Goal: Transaction & Acquisition: Purchase product/service

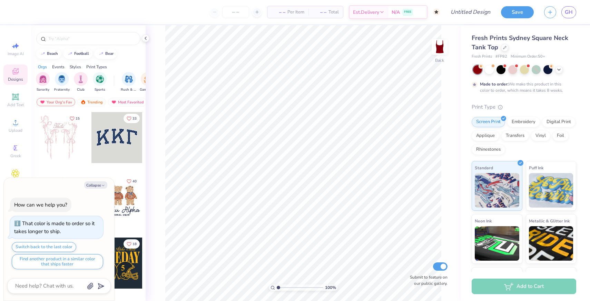
click at [534, 128] on div "Screen Print Embroidery Digital Print Applique Transfers Vinyl Foil Rhinestones" at bounding box center [524, 136] width 105 height 38
click at [531, 124] on div "Embroidery" at bounding box center [524, 121] width 33 height 10
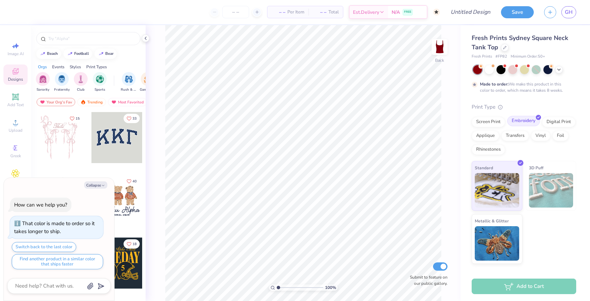
type textarea "x"
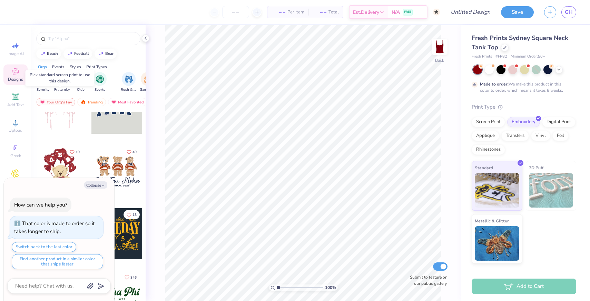
scroll to position [30, 0]
click at [46, 286] on textarea at bounding box center [50, 286] width 70 height 9
type textarea "I"
type textarea "x"
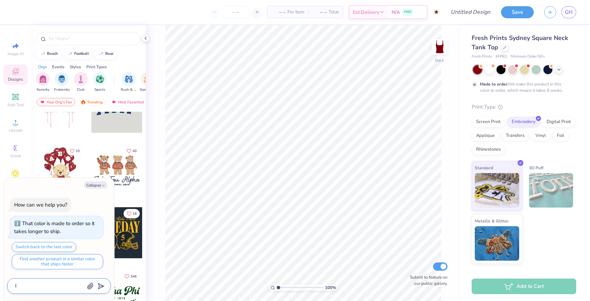
type textarea "I'"
type textarea "x"
type textarea "I'm"
type textarea "x"
type textarea "I'm"
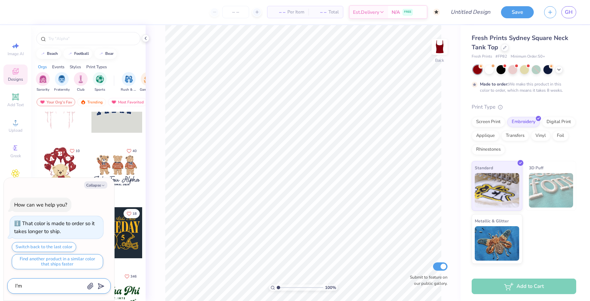
type textarea "x"
type textarea "I'm l"
type textarea "x"
type textarea "I'm lo"
type textarea "x"
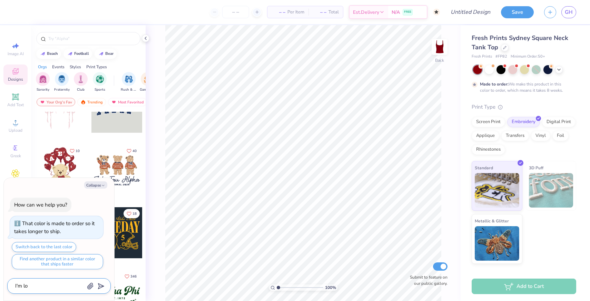
type textarea "I'm loo"
type textarea "x"
type textarea "I'm look"
type textarea "x"
type textarea "I'm looki"
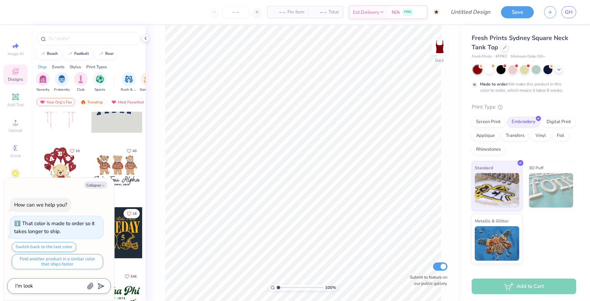
type textarea "x"
type textarea "I'm lookin"
type textarea "x"
type textarea "I'm lookin"
type textarea "x"
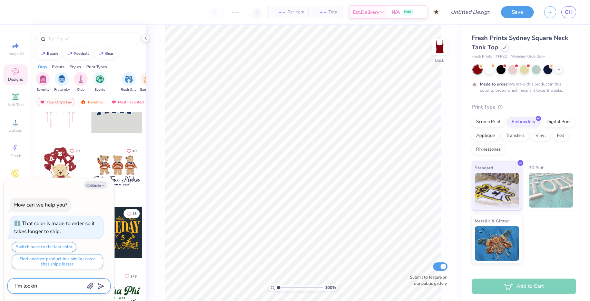
type textarea "I'm lookin"
type textarea "x"
type textarea "I'm looking"
type textarea "x"
type textarea "I'm looking"
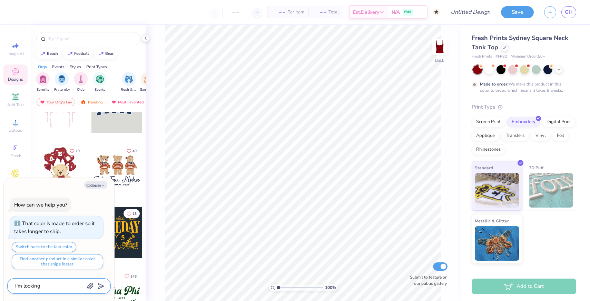
type textarea "x"
type textarea "I'm looking f"
type textarea "x"
type textarea "I'm looking fo"
type textarea "x"
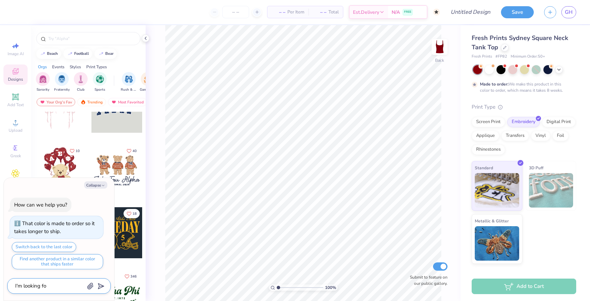
type textarea "I'm looking for"
type textarea "x"
type textarea "I'm looking for"
type textarea "x"
type textarea "I'm looking for s"
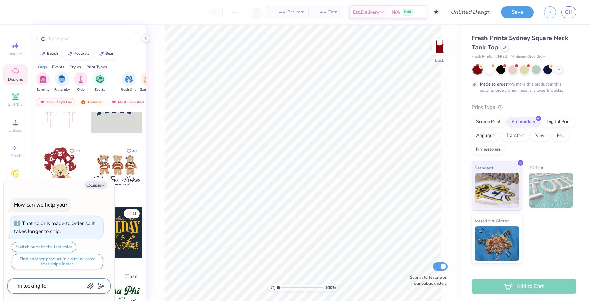
type textarea "x"
type textarea "I'm looking for sc"
type textarea "x"
type textarea "I'm looking for sci"
type textarea "x"
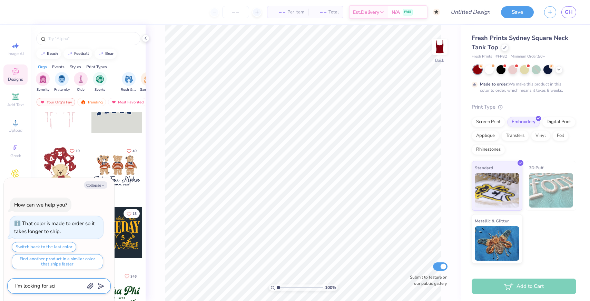
type textarea "I'm looking for scir"
type textarea "x"
type textarea "I'm looking for sci"
type textarea "x"
type textarea "I'm looking for sc"
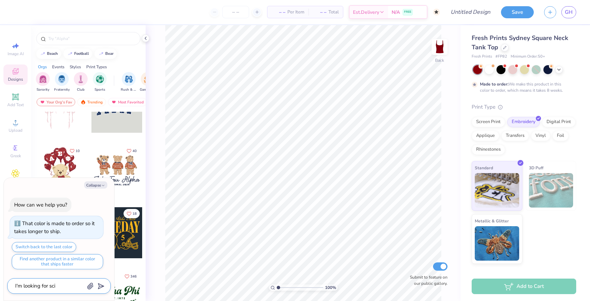
type textarea "x"
type textarea "I'm looking for scr"
type textarea "x"
type textarea "I'm looking for scri"
type textarea "x"
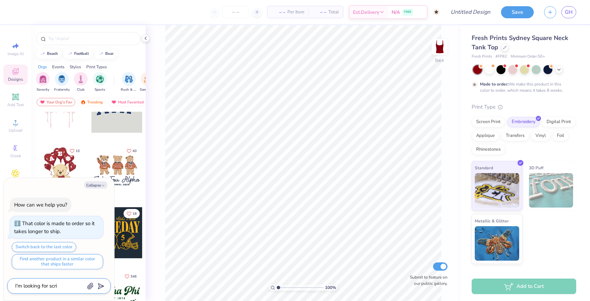
type textarea "I'm looking for scrip"
type textarea "x"
type textarea "I'm looking for script"
type textarea "x"
type textarea "I'm looking for script"
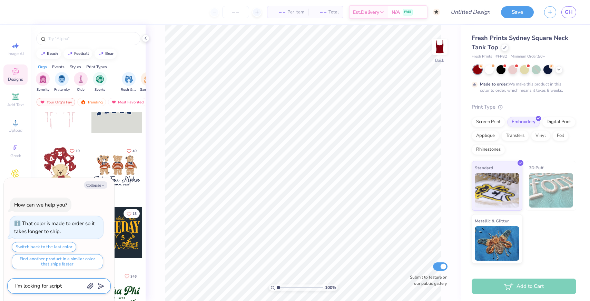
type textarea "x"
type textarea "I'm looking for script e"
type textarea "x"
type textarea "I'm looking for script em"
type textarea "x"
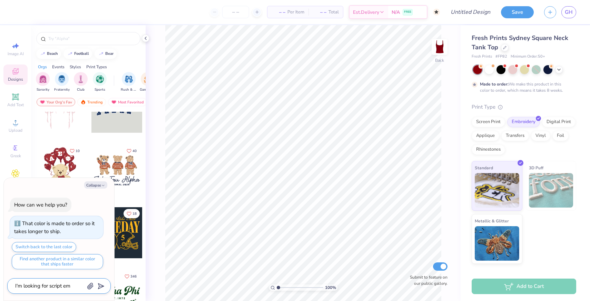
type textarea "I'm looking for script emb"
type textarea "x"
type textarea "I'm looking for script embr"
type textarea "x"
type textarea "I'm looking for script embro"
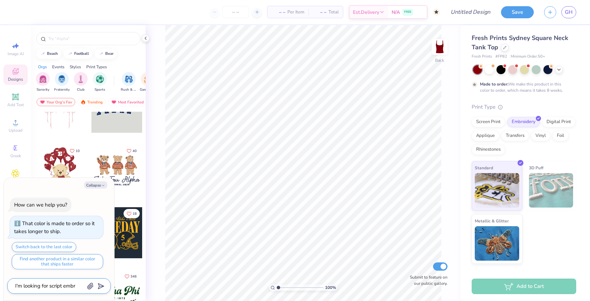
type textarea "x"
type textarea "I'm looking for script embroi"
type textarea "x"
type textarea "I'm looking for script embroid"
type textarea "x"
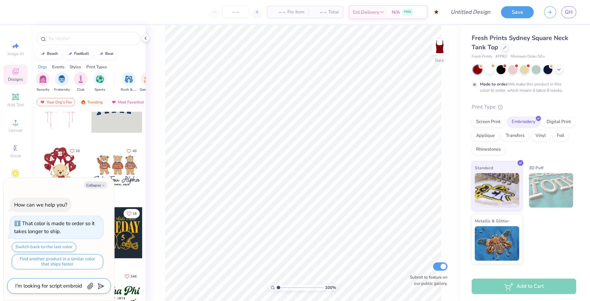
type textarea "I'm looking for script embroide"
type textarea "x"
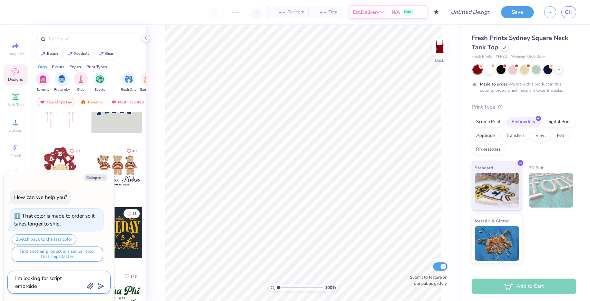
type textarea "I'm looking for script embroider"
type textarea "x"
type textarea "I'm looking for script embroidery"
type textarea "x"
type textarea "I'm looking for script embroidery"
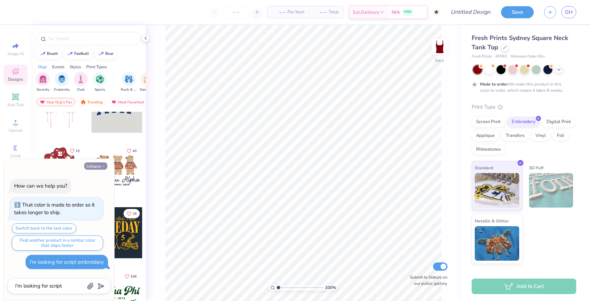
click at [94, 167] on button "Collapse" at bounding box center [95, 166] width 23 height 7
type textarea "x"
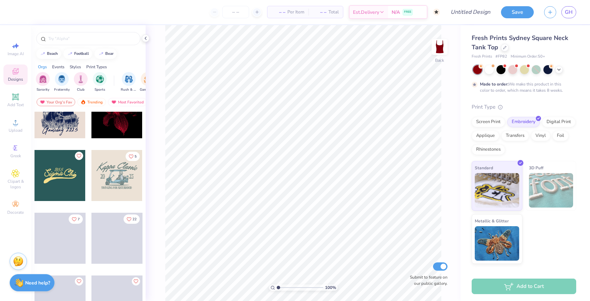
scroll to position [836, 0]
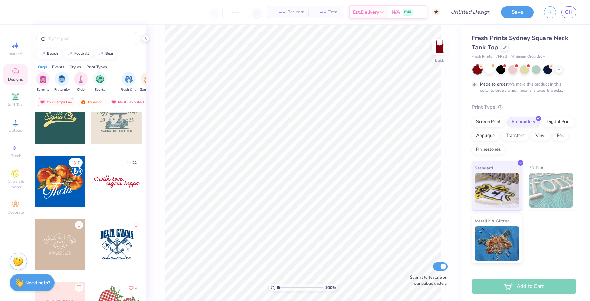
click at [116, 180] on div at bounding box center [116, 181] width 51 height 51
click at [412, 253] on icon at bounding box center [411, 252] width 7 height 7
click at [14, 96] on icon at bounding box center [15, 96] width 5 height 5
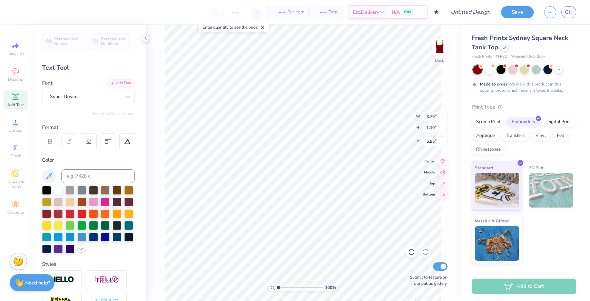
type input "3.00"
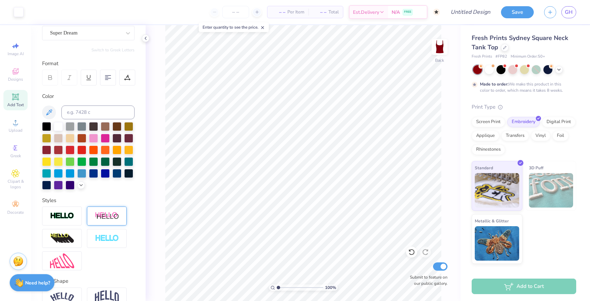
scroll to position [100, 0]
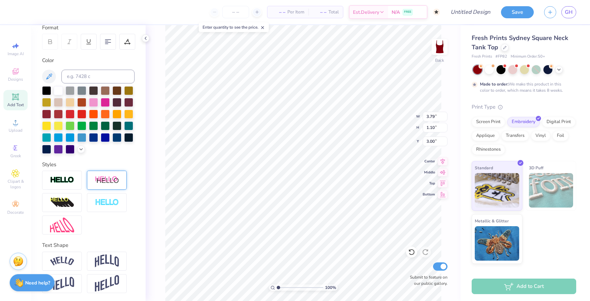
click at [99, 179] on img at bounding box center [107, 180] width 24 height 9
type input "4.55"
type input "1.21"
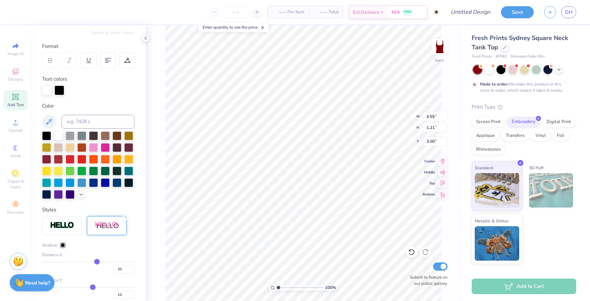
scroll to position [77, 0]
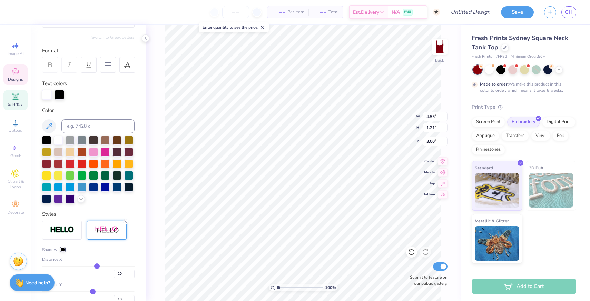
click at [17, 75] on icon at bounding box center [15, 71] width 8 height 8
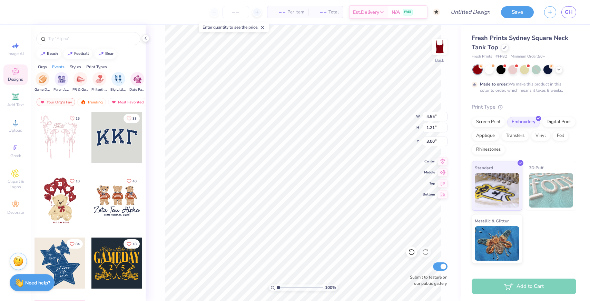
scroll to position [0, 108]
click at [14, 132] on span "Upload" at bounding box center [16, 131] width 14 height 6
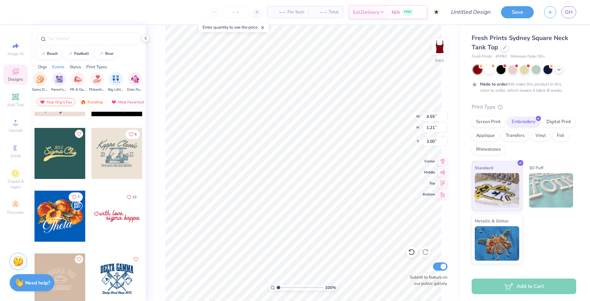
scroll to position [807, 0]
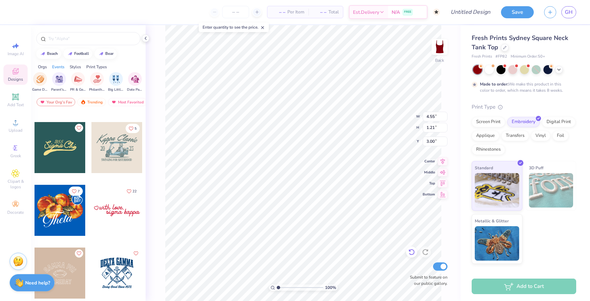
click at [413, 254] on icon at bounding box center [411, 252] width 7 height 7
type input "3.79"
type input "1.10"
click at [413, 254] on icon at bounding box center [411, 252] width 7 height 7
type input "5.95"
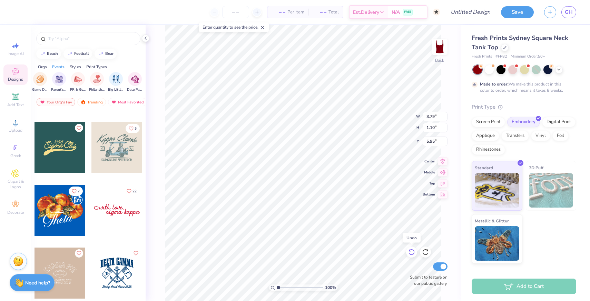
click at [413, 254] on icon at bounding box center [411, 252] width 7 height 7
click at [16, 98] on icon at bounding box center [15, 96] width 5 height 5
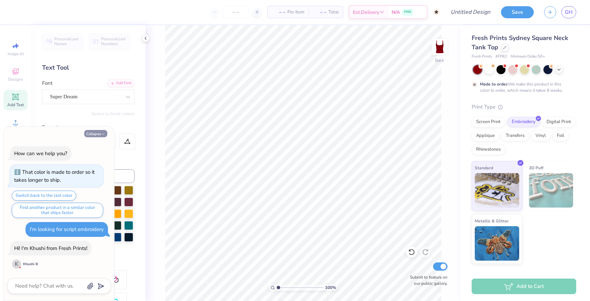
click at [97, 135] on button "Collapse" at bounding box center [95, 133] width 23 height 7
type textarea "x"
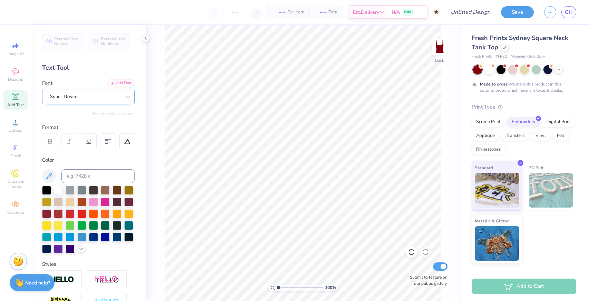
click at [109, 96] on div "Super Dream" at bounding box center [85, 96] width 73 height 11
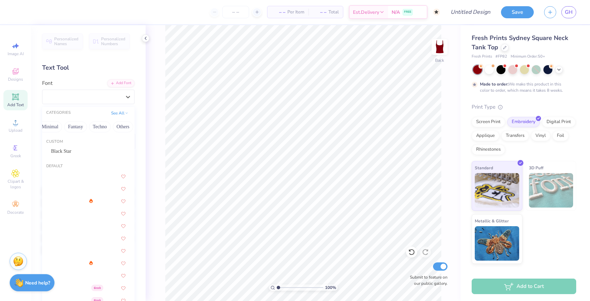
scroll to position [0, 0]
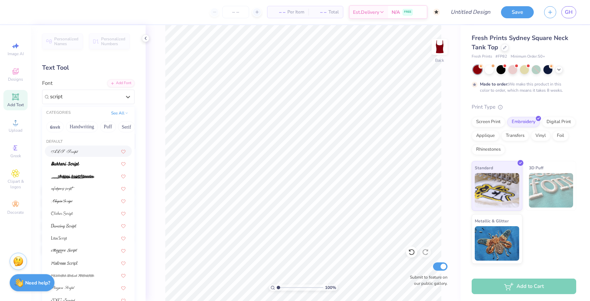
type input "script"
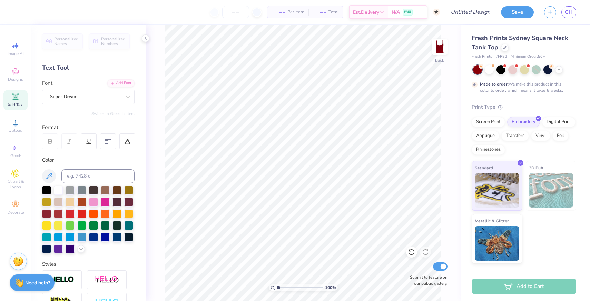
click at [108, 78] on div "Personalized Names Personalized Numbers Text Tool Add Font Font Super Dream Swi…" at bounding box center [88, 163] width 115 height 276
click at [90, 100] on div "Super Dream" at bounding box center [85, 96] width 73 height 11
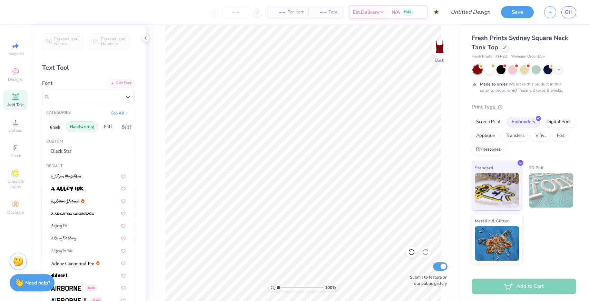
click at [87, 128] on button "Handwriting" at bounding box center [82, 127] width 32 height 11
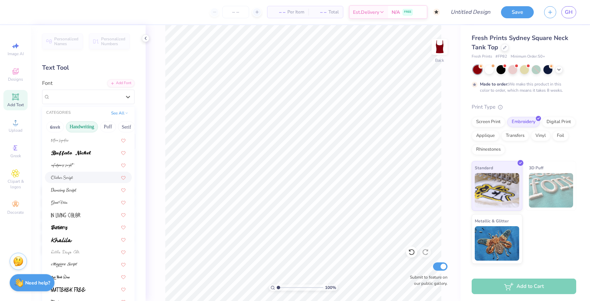
scroll to position [48, 0]
click at [83, 193] on div at bounding box center [88, 190] width 75 height 7
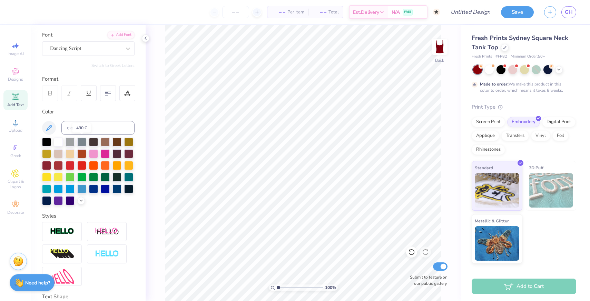
scroll to position [47, 0]
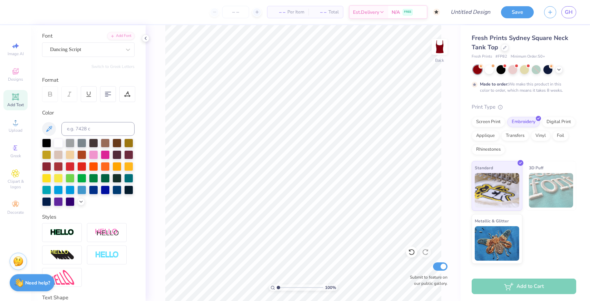
click at [13, 100] on icon at bounding box center [15, 97] width 7 height 7
click at [108, 50] on div "Super Dream" at bounding box center [85, 49] width 73 height 11
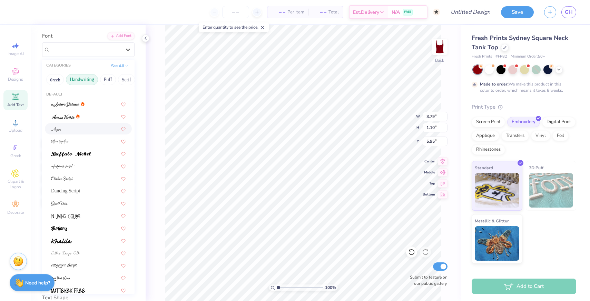
click at [80, 130] on div at bounding box center [88, 128] width 75 height 7
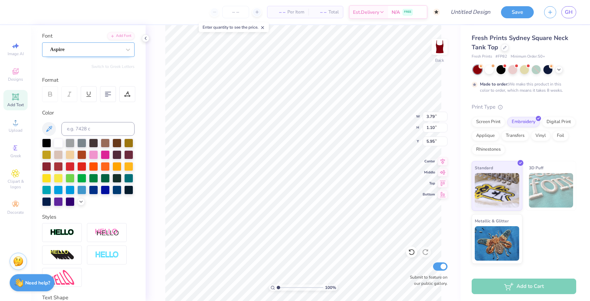
click at [92, 52] on div "Aspire" at bounding box center [85, 49] width 73 height 11
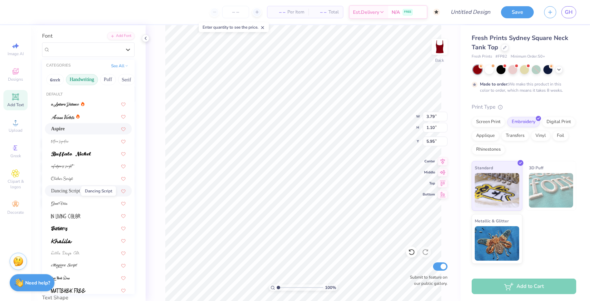
click at [67, 191] on span "Dancing Script" at bounding box center [65, 190] width 29 height 7
click at [92, 52] on div "Dancing Script" at bounding box center [85, 49] width 73 height 11
click at [80, 163] on div at bounding box center [88, 166] width 75 height 7
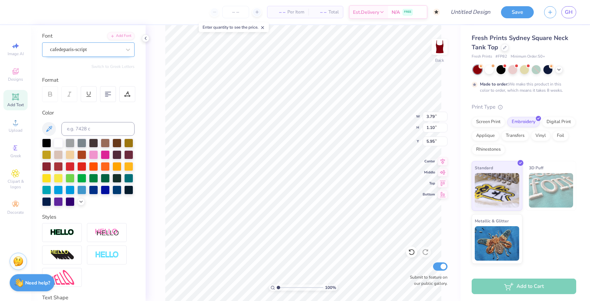
click at [86, 44] on div "cafedeparis-script" at bounding box center [85, 49] width 73 height 11
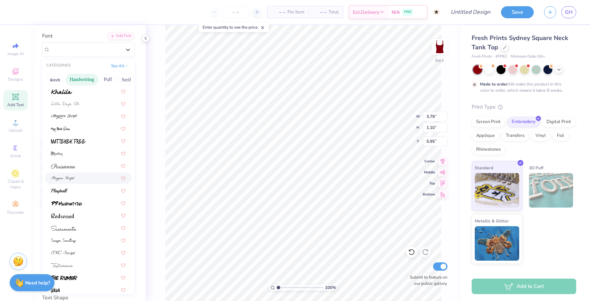
scroll to position [152, 0]
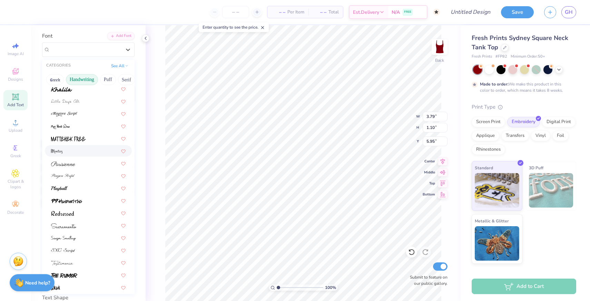
click at [75, 151] on div at bounding box center [88, 150] width 75 height 7
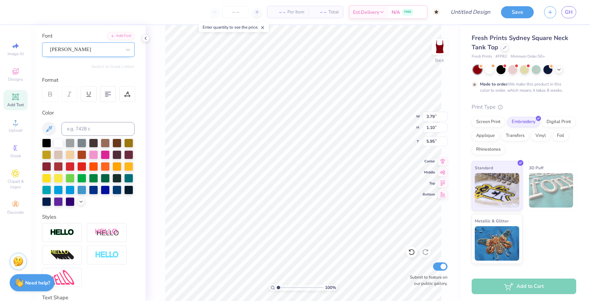
click at [72, 48] on div "[PERSON_NAME]" at bounding box center [85, 49] width 73 height 11
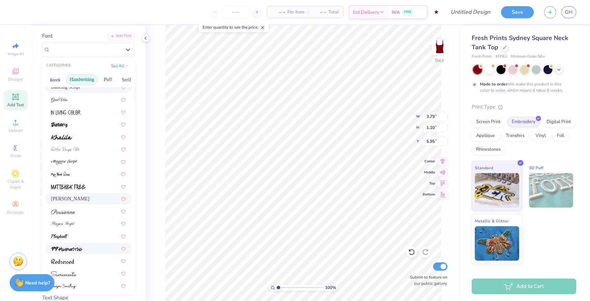
scroll to position [157, 0]
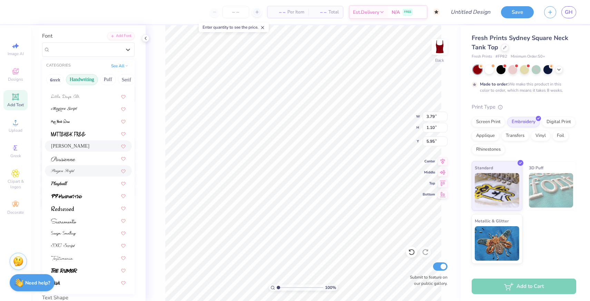
click at [71, 171] on img at bounding box center [63, 171] width 24 height 5
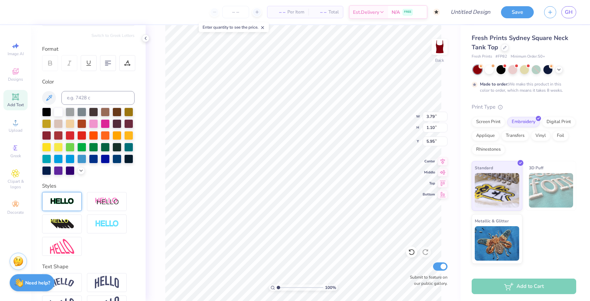
scroll to position [80, 0]
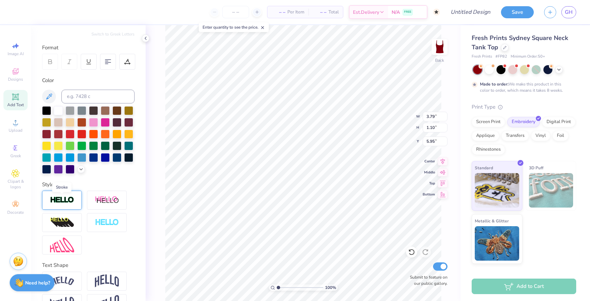
click at [65, 197] on img at bounding box center [62, 200] width 24 height 8
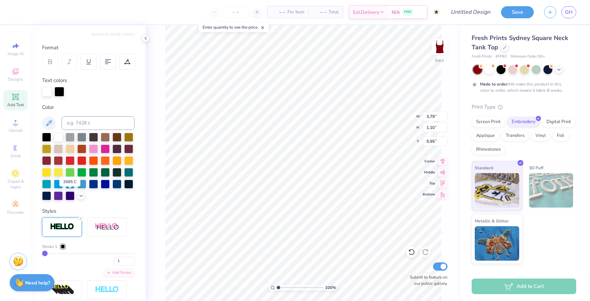
click at [66, 197] on div at bounding box center [70, 196] width 9 height 9
click at [60, 230] on img at bounding box center [62, 227] width 24 height 8
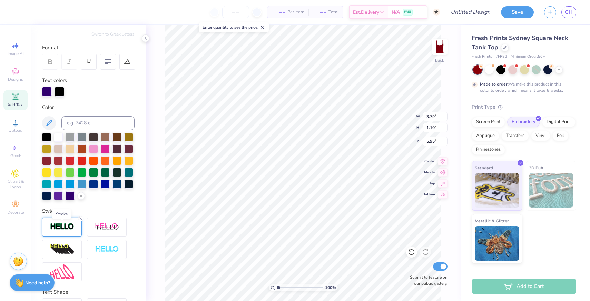
click at [60, 230] on img at bounding box center [62, 227] width 24 height 8
click at [82, 219] on icon at bounding box center [81, 219] width 4 height 4
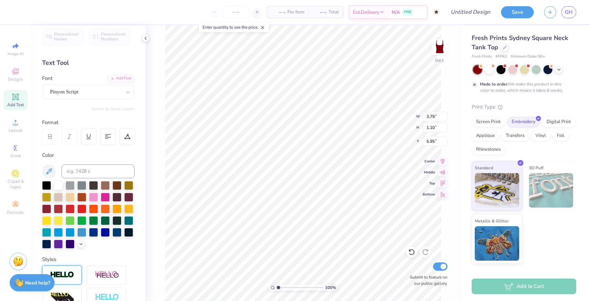
scroll to position [3, 0]
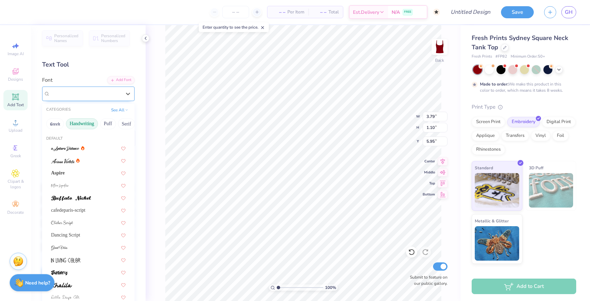
click at [75, 94] on div "Pinyon Script" at bounding box center [85, 93] width 73 height 11
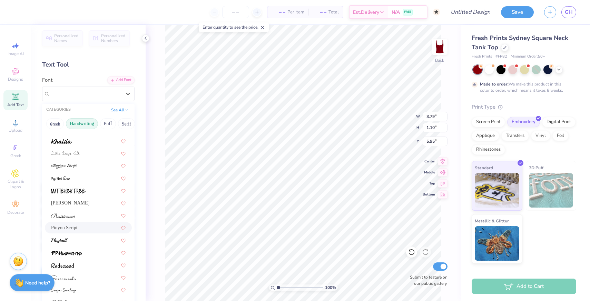
scroll to position [157, 0]
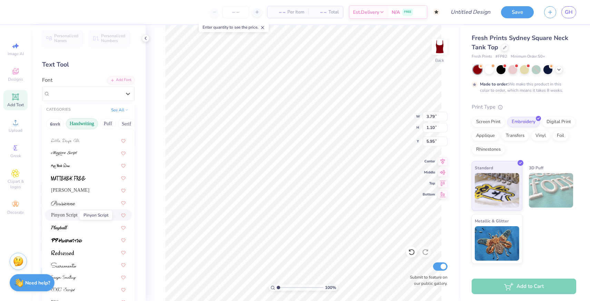
click at [70, 214] on span "Pinyon Script" at bounding box center [64, 215] width 27 height 7
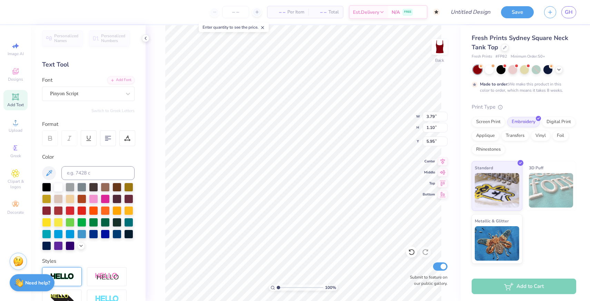
scroll to position [0, 0]
type textarea "T"
type textarea "block islanf"
click at [56, 185] on div at bounding box center [58, 186] width 9 height 9
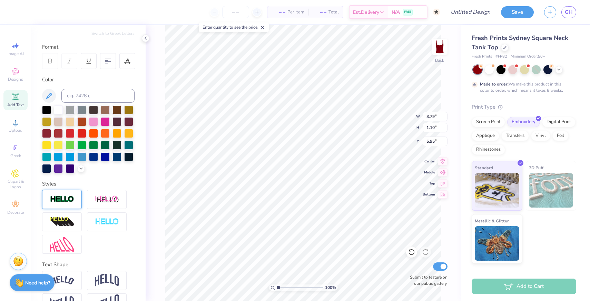
scroll to position [84, 0]
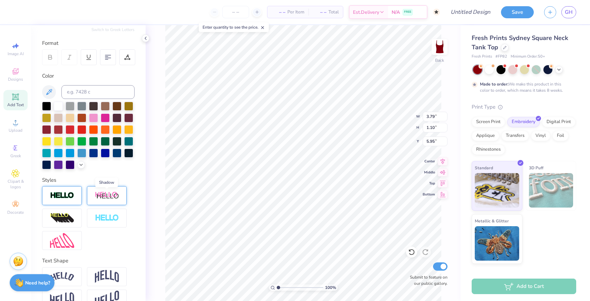
click at [106, 195] on img at bounding box center [107, 196] width 24 height 9
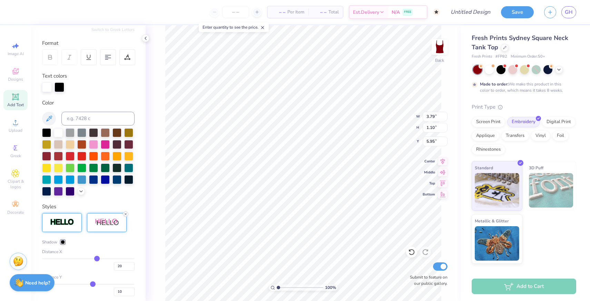
click at [126, 214] on line at bounding box center [126, 214] width 2 height 2
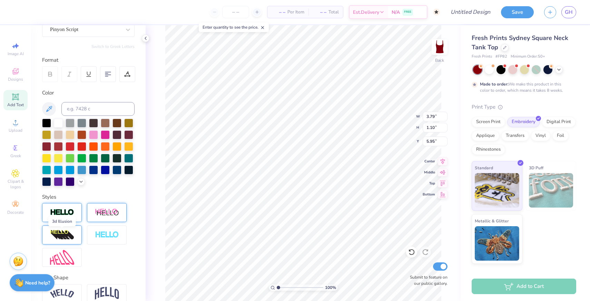
scroll to position [65, 0]
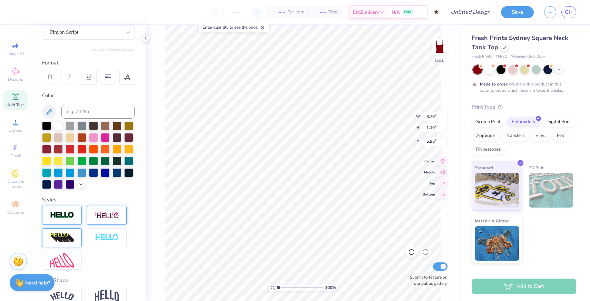
click at [62, 242] on img at bounding box center [62, 238] width 24 height 11
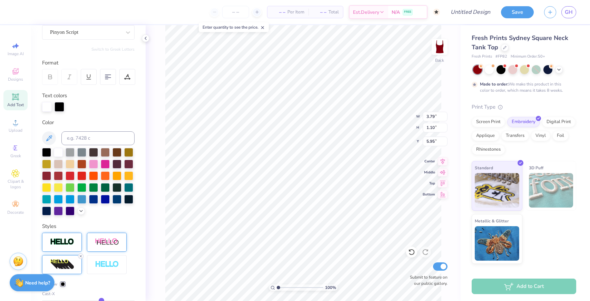
click at [80, 257] on line at bounding box center [81, 257] width 2 height 2
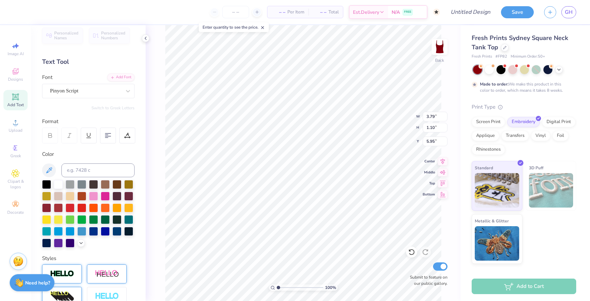
scroll to position [0, 0]
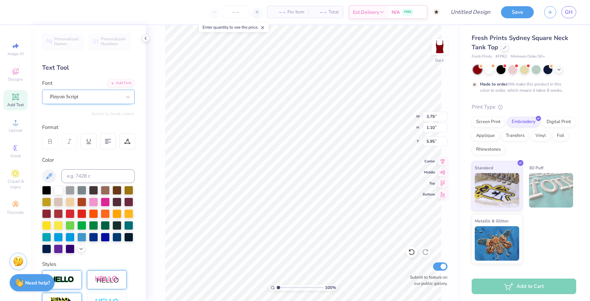
click at [118, 97] on div "Pinyon Script" at bounding box center [85, 96] width 73 height 11
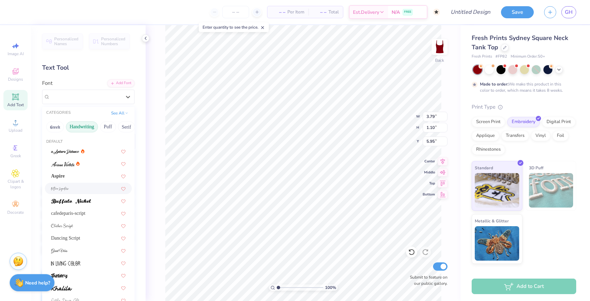
click at [80, 185] on div at bounding box center [88, 188] width 75 height 7
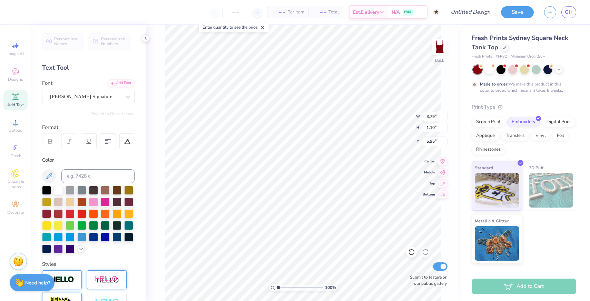
scroll to position [20, 0]
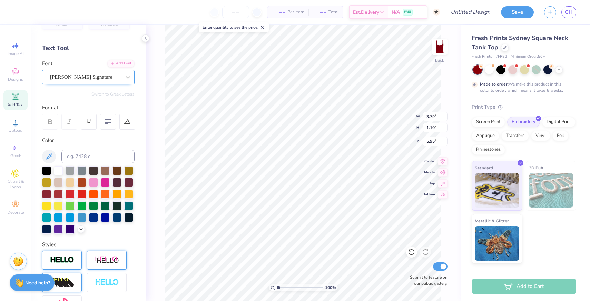
click at [101, 80] on div "[PERSON_NAME] Signature" at bounding box center [85, 77] width 73 height 11
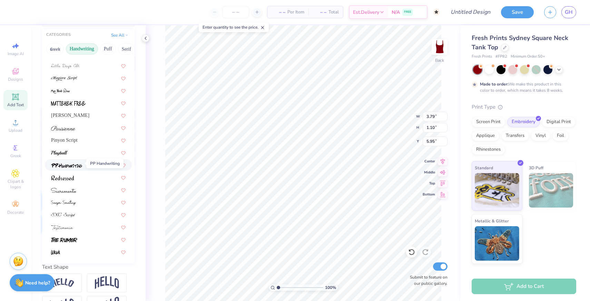
scroll to position [80, 0]
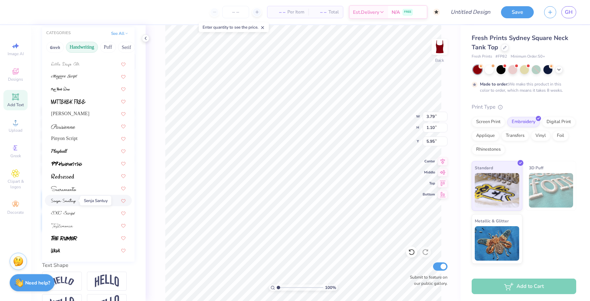
click at [75, 200] on img at bounding box center [63, 201] width 25 height 5
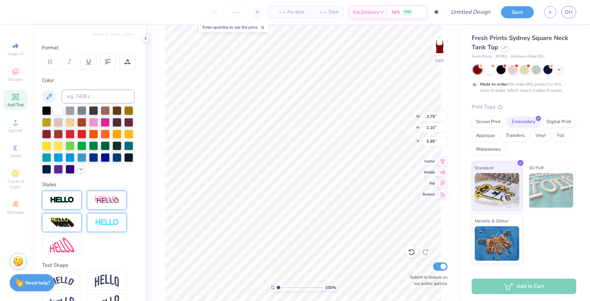
click at [97, 221] on img at bounding box center [107, 223] width 24 height 8
click at [125, 215] on line at bounding box center [126, 214] width 2 height 2
click at [104, 171] on div at bounding box center [88, 140] width 93 height 68
type input "3.00"
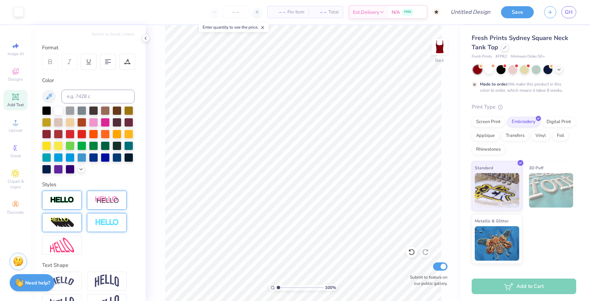
scroll to position [100, 0]
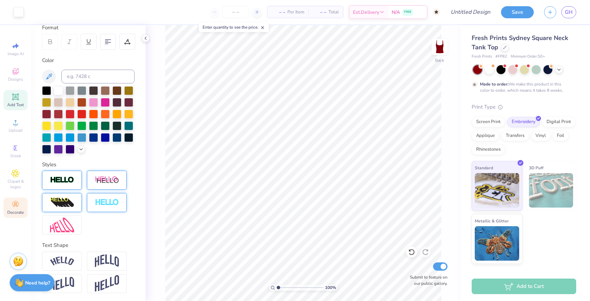
click at [13, 205] on icon at bounding box center [15, 205] width 8 height 8
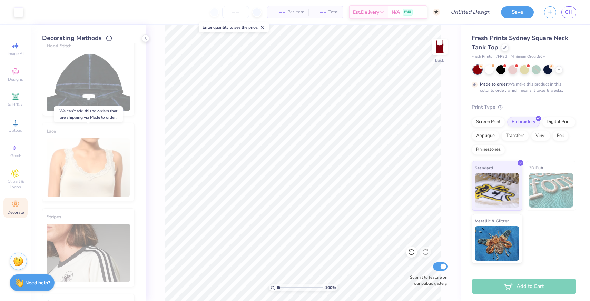
scroll to position [97, 0]
click at [89, 167] on div "Lace" at bounding box center [88, 162] width 93 height 79
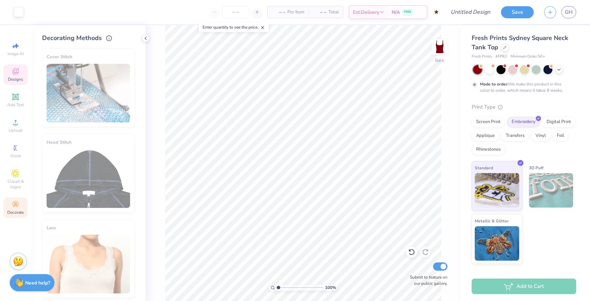
click at [13, 78] on span "Designs" at bounding box center [15, 80] width 15 height 6
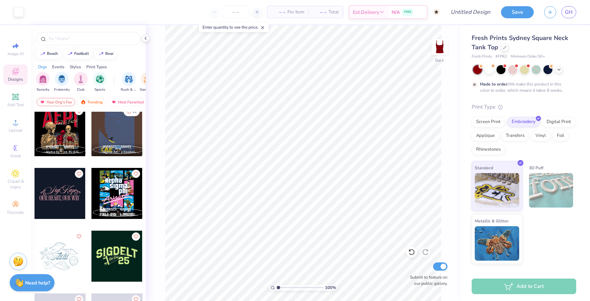
scroll to position [1892, 0]
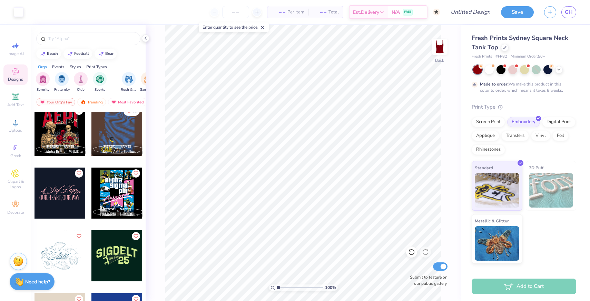
click at [27, 284] on strong "Need help?" at bounding box center [37, 282] width 25 height 7
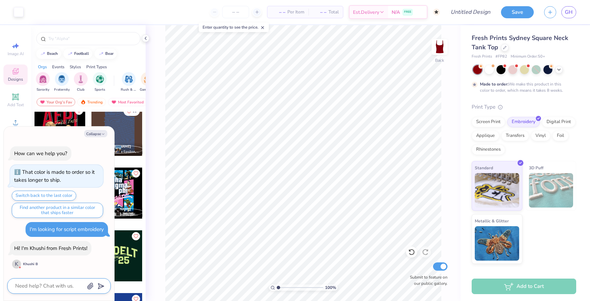
click at [46, 290] on textarea at bounding box center [50, 286] width 70 height 9
type textarea "x"
type textarea "H"
type textarea "x"
type textarea "Hi"
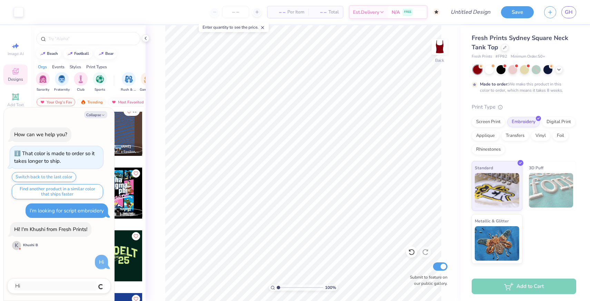
type textarea "x"
click at [39, 289] on textarea at bounding box center [50, 286] width 70 height 9
type textarea "x"
type textarea "I"
type textarea "x"
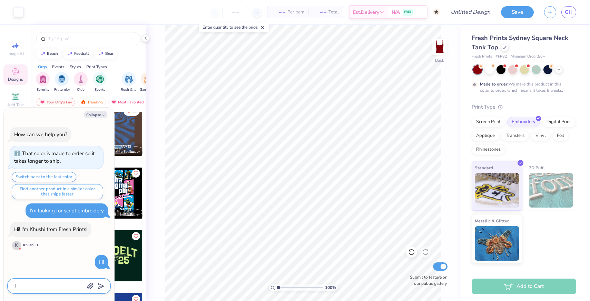
type textarea "I'"
type textarea "x"
type textarea "I'm"
type textarea "x"
type textarea "I'm"
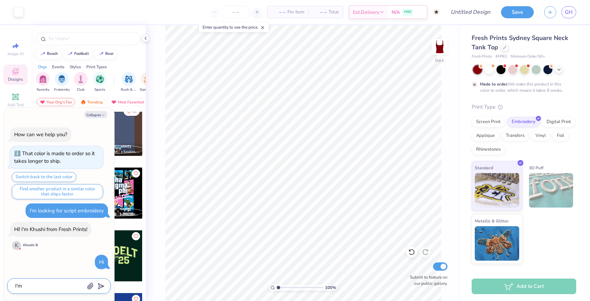
type textarea "x"
type textarea "I'm l"
type textarea "x"
type textarea "I'm lo"
type textarea "x"
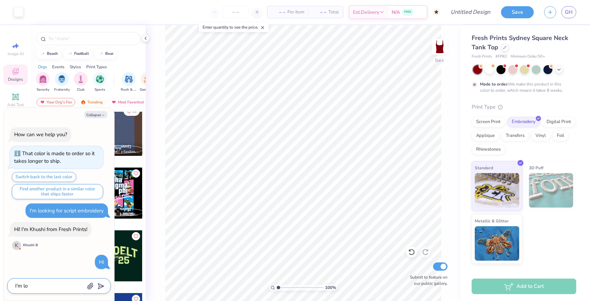
type textarea "I'm lok"
type textarea "x"
type textarea "I'm lo"
type textarea "x"
type textarea "I'm loo"
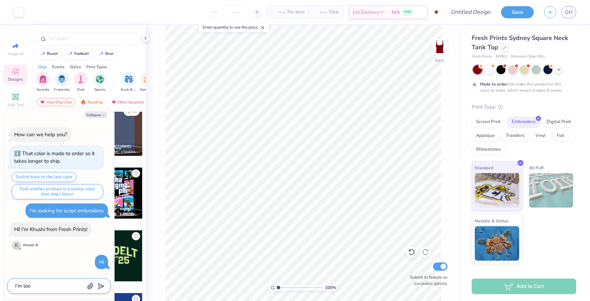
type textarea "x"
type textarea "I'm look"
type textarea "x"
type textarea "I'm looki"
type textarea "x"
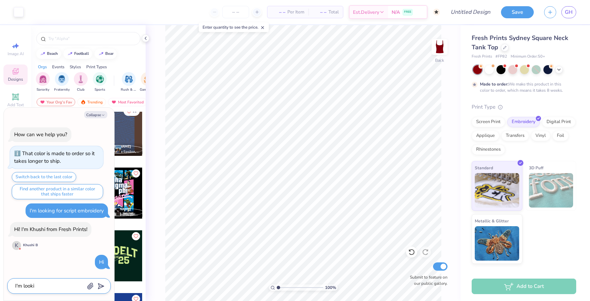
type textarea "I'm lookin"
type textarea "x"
type textarea "I'm looking"
type textarea "x"
type textarea "I'm looking"
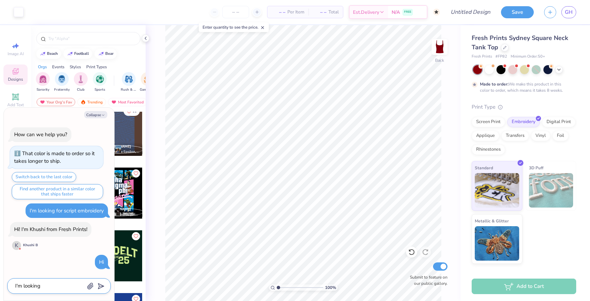
type textarea "x"
type textarea "I'm looking t"
type textarea "x"
type textarea "I'm looking to"
type textarea "x"
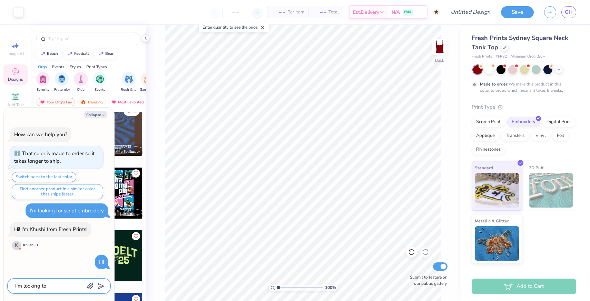
type textarea "I'm looking to"
type textarea "x"
type textarea "I'm looking to b"
type textarea "x"
type textarea "I'm looking to bu"
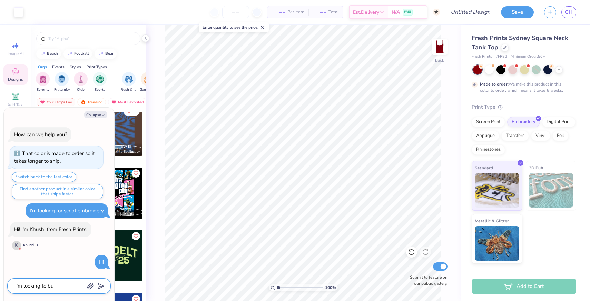
type textarea "x"
type textarea "I'm looking to buy"
type textarea "x"
type textarea "I'm looking to buy"
type textarea "x"
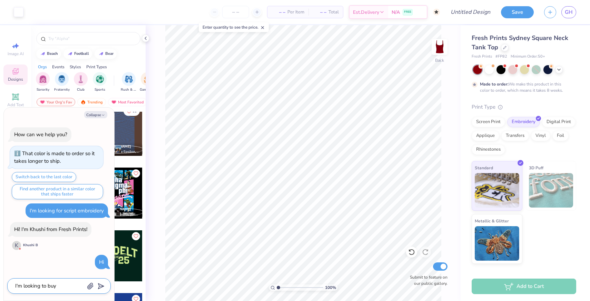
type textarea "I'm looking to buy o"
type textarea "x"
type textarea "I'm looking to buy on"
type textarea "x"
type textarea "I'm looking to buy one"
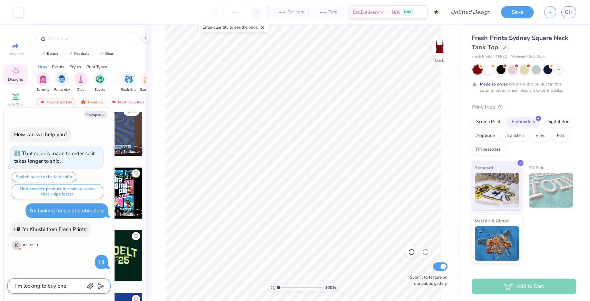
type textarea "x"
type textarea "I'm looking to buy one"
type textarea "x"
type textarea "I'm looking to buy one s"
type textarea "x"
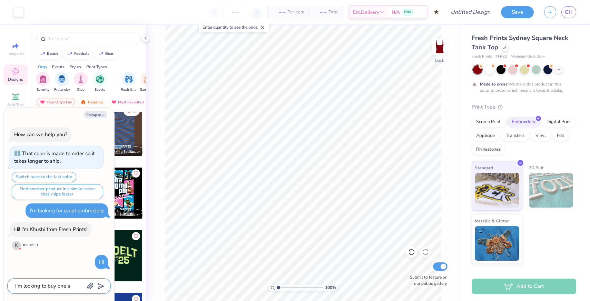
type textarea "I'm looking to buy one sa"
type textarea "x"
type textarea "I'm looking to buy one [PERSON_NAME]"
type textarea "x"
type textarea "I'm looking to buy one samp"
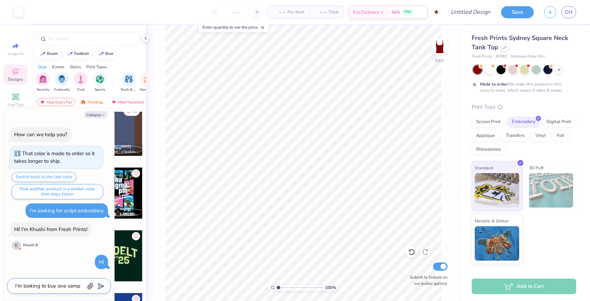
type textarea "x"
type textarea "I'm looking to buy one sampl"
type textarea "x"
type textarea "I'm looking to buy one sample"
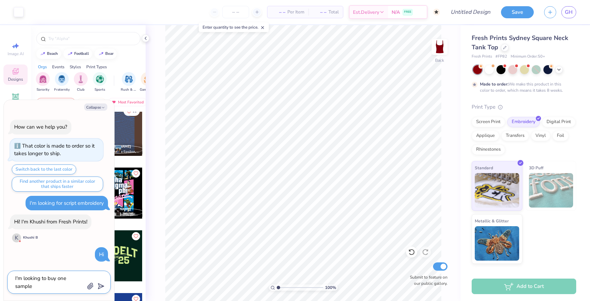
type textarea "x"
type textarea "I'm looking to buy one sample"
type textarea "x"
type textarea "I'm looking to buy one sample b"
type textarea "x"
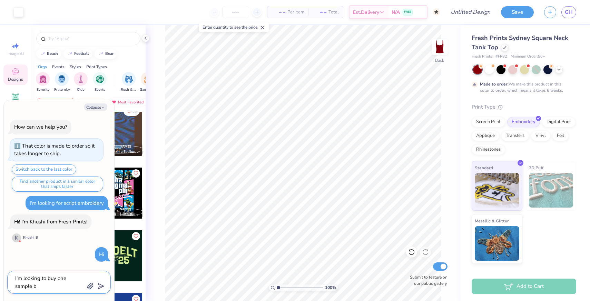
type textarea "I'm looking to buy one sample be"
type textarea "x"
type textarea "I'm looking to buy one sample bef"
type textarea "x"
type textarea "I'm looking to buy one sample befo"
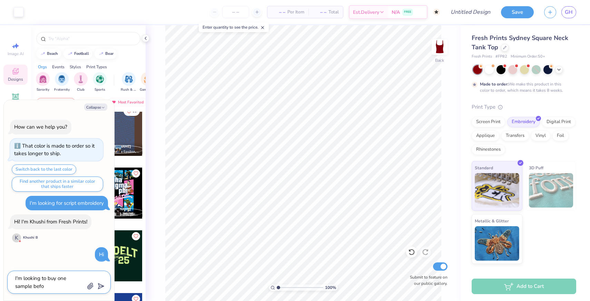
type textarea "x"
type textarea "I'm looking to buy one sample befor"
type textarea "x"
type textarea "I'm looking to buy one sample before"
type textarea "x"
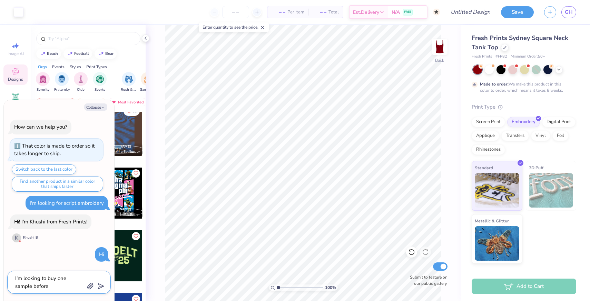
type textarea "I'm looking to buy one sample before"
type textarea "x"
type textarea "I'm looking to buy one sample before I"
type textarea "x"
type textarea "I'm looking to buy one sample before I"
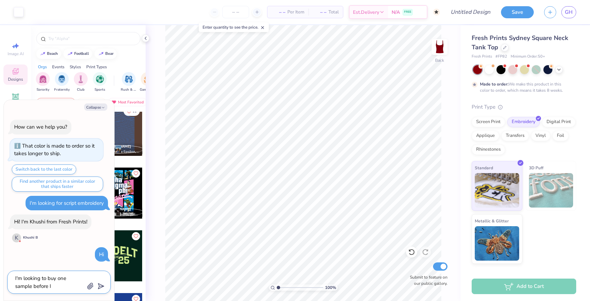
type textarea "x"
type textarea "I'm looking to buy one sample before I pl"
type textarea "x"
type textarea "I'm looking to buy one sample before I pla"
type textarea "x"
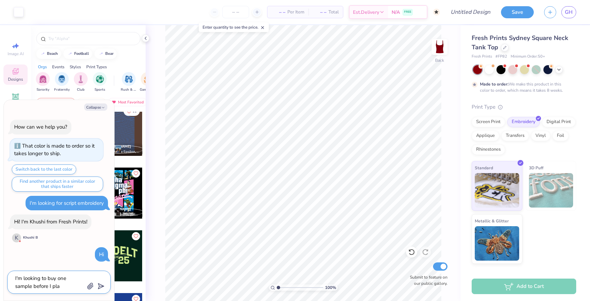
type textarea "I'm looking to buy one sample before I plac"
type textarea "x"
type textarea "I'm looking to buy one sample before I place"
type textarea "x"
type textarea "I'm looking to buy one sample before I place"
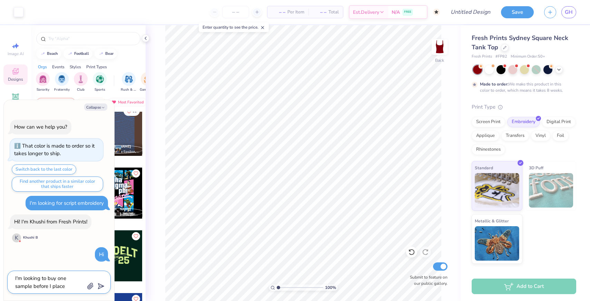
type textarea "x"
type textarea "I'm looking to buy one sample before I place t"
type textarea "x"
type textarea "I'm looking to buy one sample before I place th"
type textarea "x"
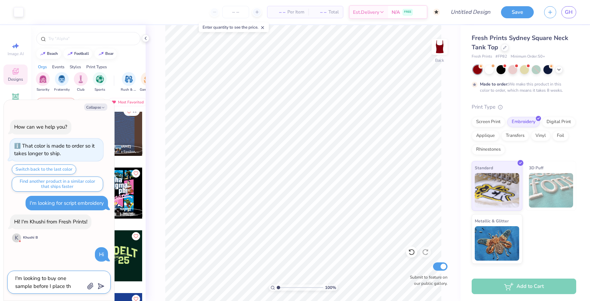
type textarea "I'm looking to buy one sample before I place the"
type textarea "x"
type textarea "I'm looking to buy one sample before I place the"
type textarea "x"
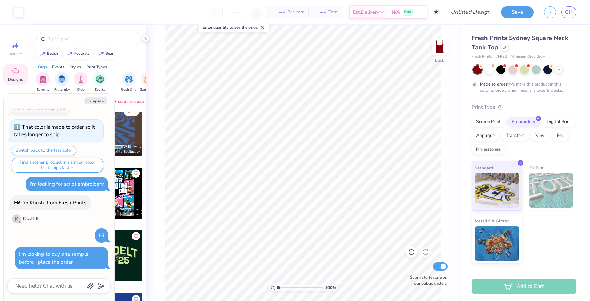
scroll to position [13, 0]
click at [95, 101] on button "Collapse" at bounding box center [95, 100] width 23 height 7
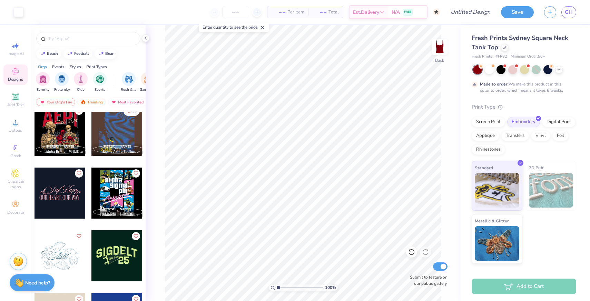
click at [10, 78] on span "Designs" at bounding box center [15, 80] width 15 height 6
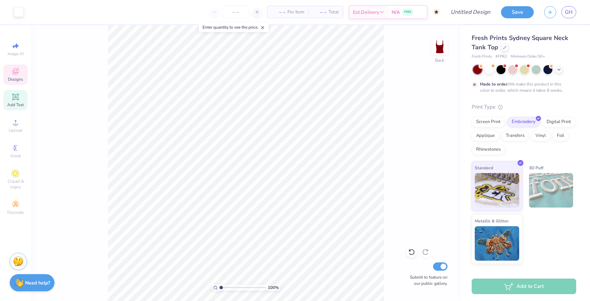
click at [18, 102] on div "Add Text" at bounding box center [15, 100] width 24 height 20
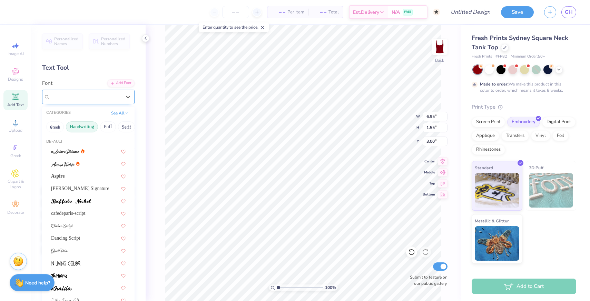
click at [116, 98] on div "Senja Santuy" at bounding box center [85, 96] width 73 height 11
click at [119, 85] on div "Add Font" at bounding box center [120, 83] width 27 height 8
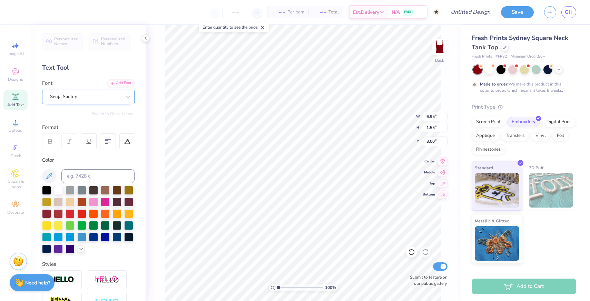
click at [84, 102] on div "Senja Santuy" at bounding box center [85, 96] width 73 height 11
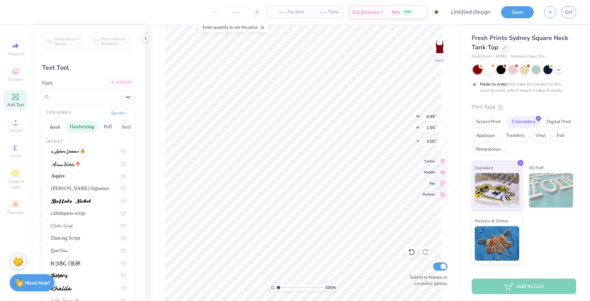
click at [118, 83] on div "Add Font" at bounding box center [120, 83] width 27 height 8
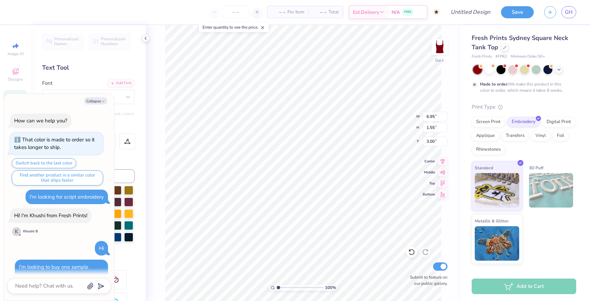
scroll to position [76, 0]
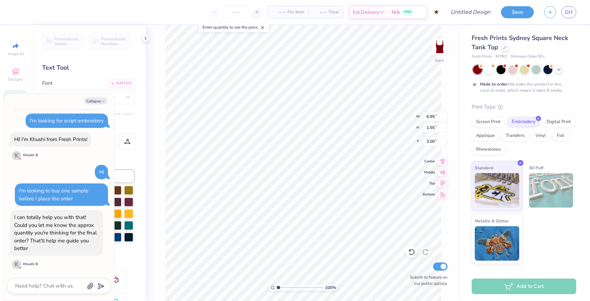
click at [455, 73] on div "100 % Back W 6.95 6.95 " H 1.55 1.55 " Y 3.00 3.00 " Center Middle Top Bottom S…" at bounding box center [303, 163] width 315 height 276
click at [47, 285] on textarea at bounding box center [50, 286] width 70 height 9
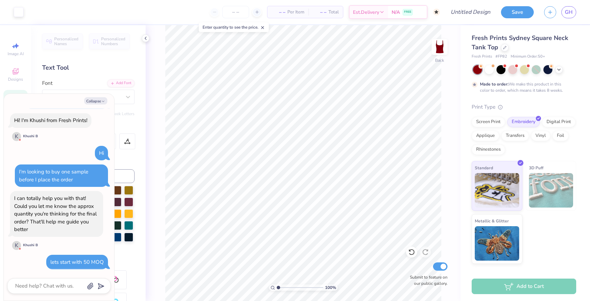
click at [116, 67] on div "Text Tool" at bounding box center [88, 67] width 93 height 9
click at [101, 100] on icon "button" at bounding box center [103, 101] width 4 height 4
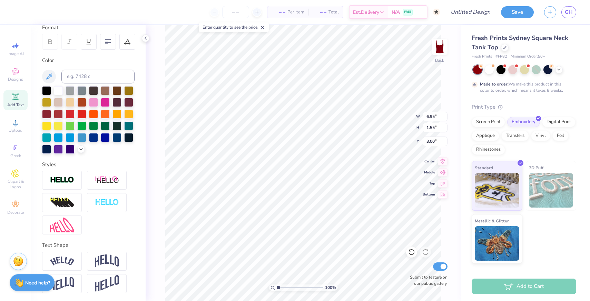
scroll to position [0, 0]
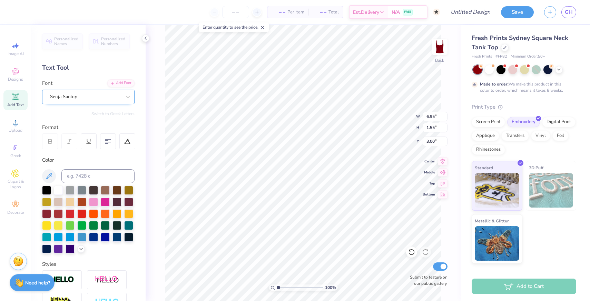
click at [115, 99] on div "Senja Santuy" at bounding box center [85, 96] width 73 height 11
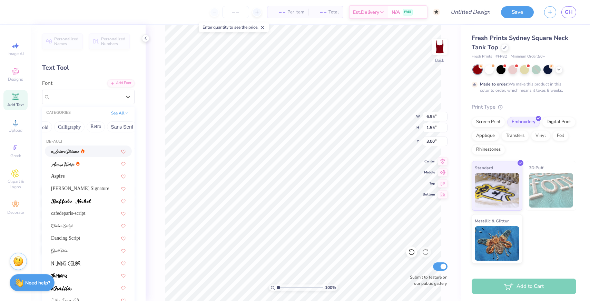
scroll to position [0, 102]
click at [64, 126] on button "Calligraphy" at bounding box center [69, 127] width 30 height 11
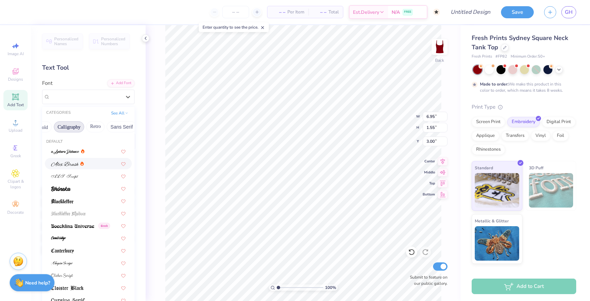
click at [64, 167] on span at bounding box center [65, 163] width 28 height 7
click at [91, 96] on div "[PERSON_NAME]" at bounding box center [85, 96] width 73 height 11
click at [80, 151] on div at bounding box center [67, 151] width 33 height 7
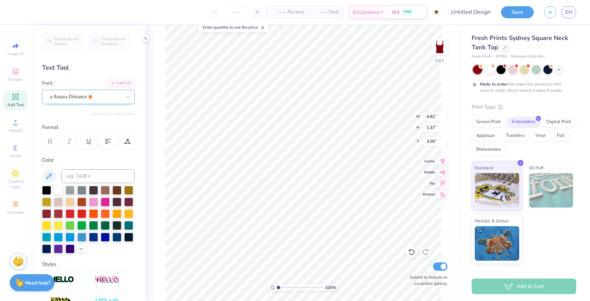
click at [83, 93] on div "a Antara Distance" at bounding box center [85, 96] width 73 height 11
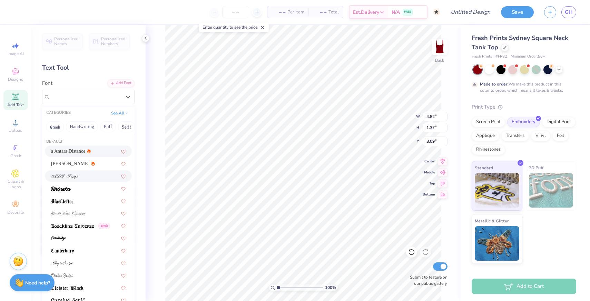
click at [74, 176] on img at bounding box center [64, 176] width 27 height 5
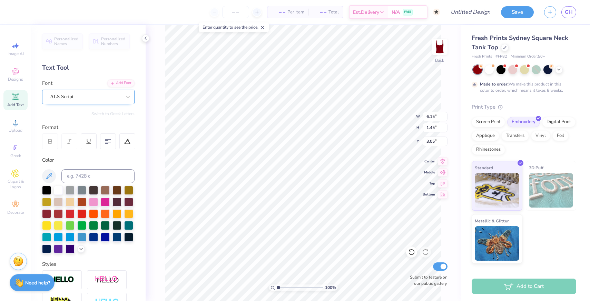
click at [87, 96] on div "ALS Script" at bounding box center [85, 96] width 73 height 11
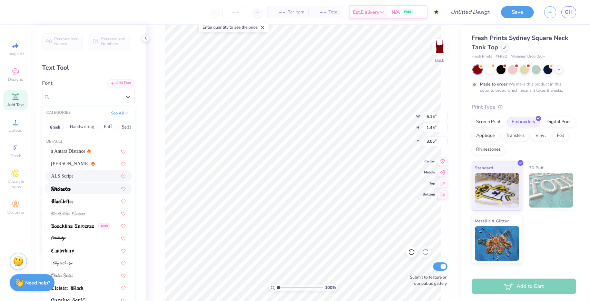
click at [75, 189] on div at bounding box center [88, 188] width 75 height 7
click at [96, 94] on div "Bhineka" at bounding box center [85, 96] width 73 height 11
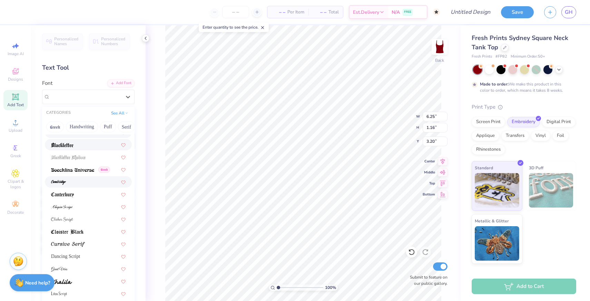
scroll to position [58, 0]
click at [77, 206] on div at bounding box center [88, 204] width 75 height 7
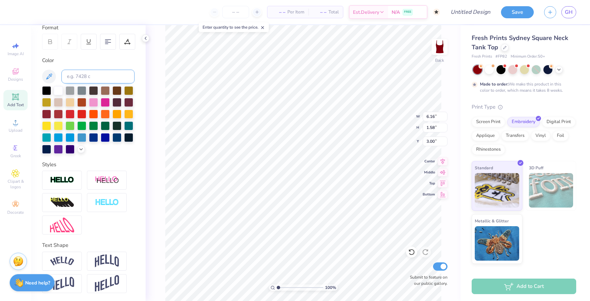
scroll to position [0, 0]
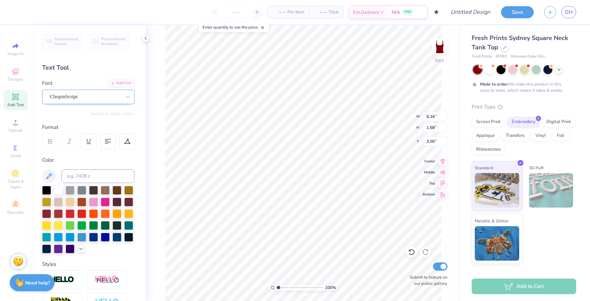
click at [115, 98] on div "ChopinScript" at bounding box center [85, 96] width 73 height 11
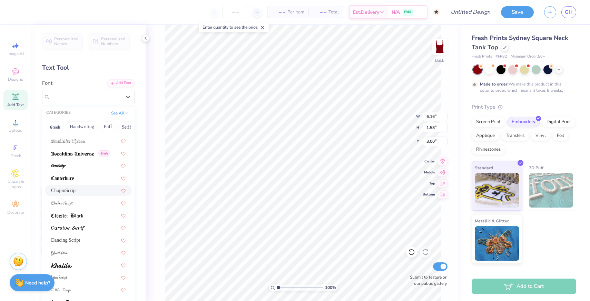
scroll to position [74, 0]
click at [87, 201] on div at bounding box center [88, 202] width 75 height 7
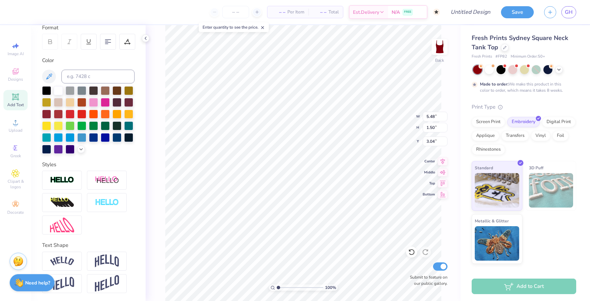
scroll to position [0, 0]
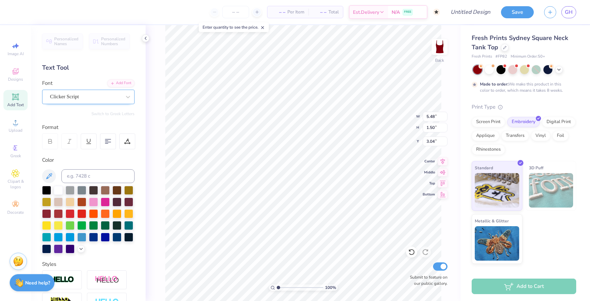
click at [107, 100] on div "Clicker Script" at bounding box center [85, 96] width 73 height 11
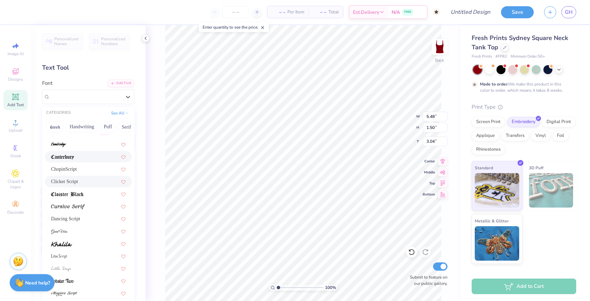
scroll to position [97, 0]
click at [83, 208] on div at bounding box center [88, 203] width 87 height 11
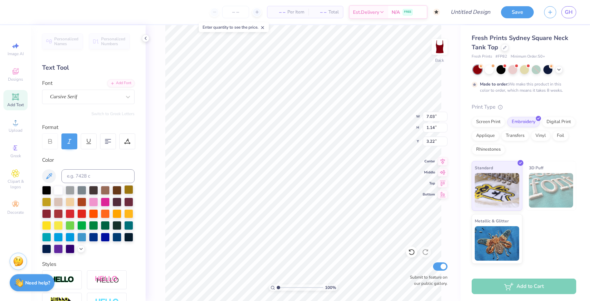
scroll to position [0, 1]
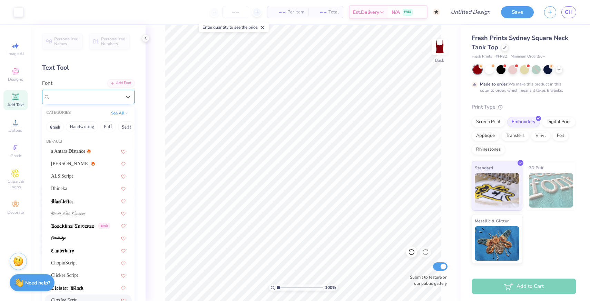
click at [91, 99] on div "Cursive Serif" at bounding box center [85, 96] width 73 height 11
click at [87, 150] on icon at bounding box center [88, 151] width 3 height 4
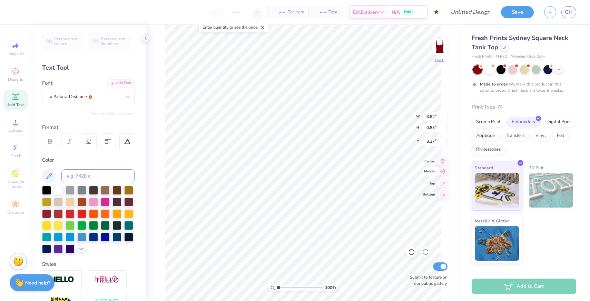
click at [443, 174] on icon at bounding box center [443, 171] width 10 height 8
click at [440, 184] on icon at bounding box center [443, 183] width 10 height 8
click at [431, 139] on input "0.50" at bounding box center [435, 142] width 25 height 10
click at [445, 125] on input "0.84" at bounding box center [435, 128] width 25 height 10
click at [445, 125] on input "0.85" at bounding box center [435, 128] width 25 height 10
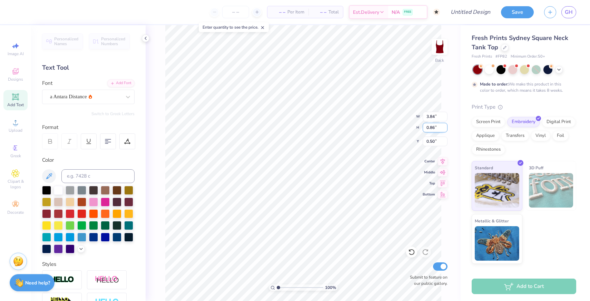
click at [445, 125] on input "0.86" at bounding box center [435, 128] width 25 height 10
click at [445, 125] on input "0.87" at bounding box center [435, 128] width 25 height 10
click at [445, 125] on input "0.88" at bounding box center [435, 128] width 25 height 10
click at [436, 117] on input "3.84" at bounding box center [435, 117] width 25 height 10
click at [446, 116] on input "3.85" at bounding box center [435, 117] width 25 height 10
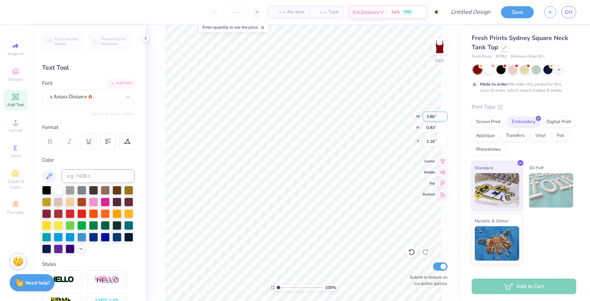
click at [446, 116] on input "3.86" at bounding box center [435, 117] width 25 height 10
click at [446, 116] on input "3.87" at bounding box center [435, 117] width 25 height 10
click at [446, 116] on input "3.88" at bounding box center [435, 117] width 25 height 10
click at [446, 116] on input "3.89" at bounding box center [435, 117] width 25 height 10
click at [451, 113] on div "100 % Back W 3.89 3.89 " H 0.83 0.83 " Y 1.16 1.16 " Center Middle Top Bottom S…" at bounding box center [303, 163] width 315 height 276
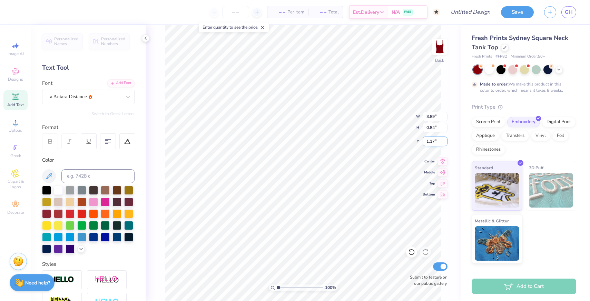
click at [445, 139] on input "1.17" at bounding box center [435, 142] width 25 height 10
click at [445, 139] on input "1.18" at bounding box center [435, 142] width 25 height 10
click at [445, 139] on input "1.19" at bounding box center [435, 142] width 25 height 10
click at [445, 139] on input "1.2" at bounding box center [435, 142] width 25 height 10
click at [445, 139] on input "1.21" at bounding box center [435, 142] width 25 height 10
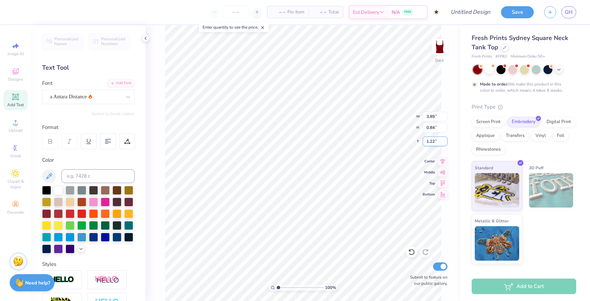
click at [445, 139] on input "1.22" at bounding box center [435, 142] width 25 height 10
click at [445, 139] on input "1.23" at bounding box center [435, 142] width 25 height 10
click at [445, 139] on input "1.24" at bounding box center [435, 142] width 25 height 10
click at [445, 139] on input "1.25" at bounding box center [435, 142] width 25 height 10
click at [451, 134] on div "100 % Back W 3.89 3.89 " H 0.84 0.84 " Y 1.25 1.25 " Center Middle Top Bottom S…" at bounding box center [303, 163] width 315 height 276
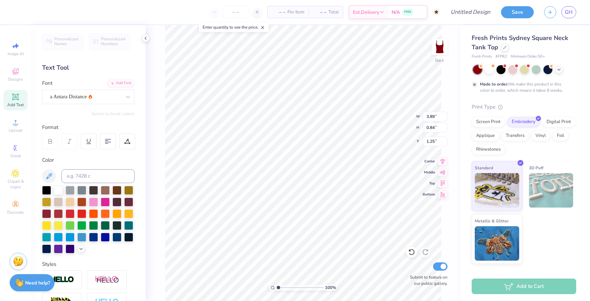
scroll to position [100, 0]
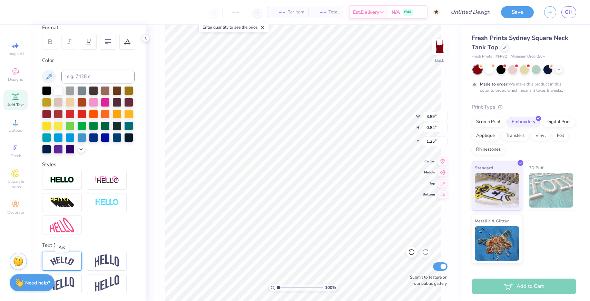
click at [73, 262] on img at bounding box center [62, 261] width 24 height 9
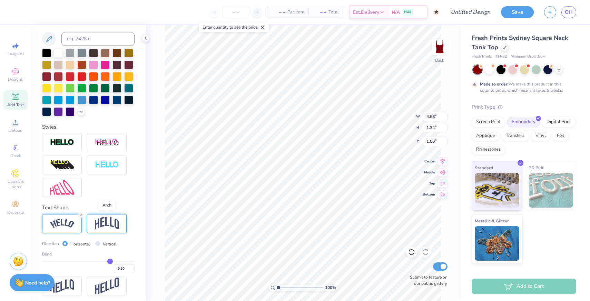
scroll to position [140, 0]
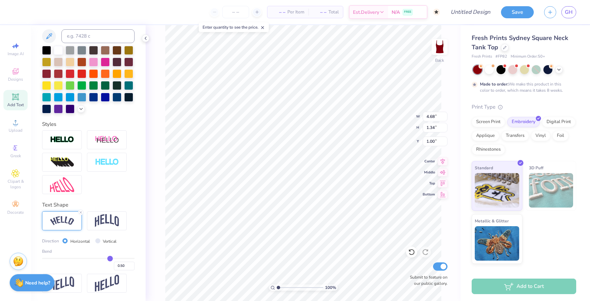
drag, startPoint x: 113, startPoint y: 258, endPoint x: 96, endPoint y: 258, distance: 17.3
click at [96, 258] on div "Bend 0.50" at bounding box center [88, 260] width 93 height 22
drag, startPoint x: 112, startPoint y: 259, endPoint x: 88, endPoint y: 259, distance: 23.8
click at [88, 259] on input "range" at bounding box center [88, 258] width 93 height 1
click at [131, 231] on div "Direction Horizontal Vertical Bend 0.00" at bounding box center [88, 253] width 93 height 82
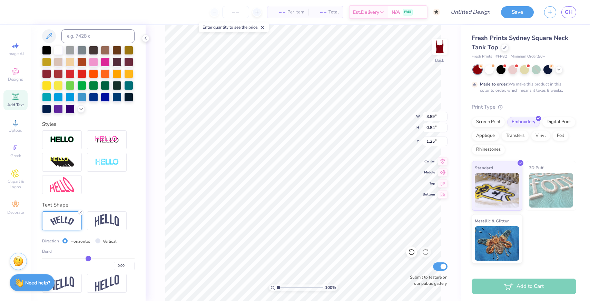
click at [130, 230] on div "Direction Horizontal Vertical Bend 0.00" at bounding box center [88, 253] width 93 height 82
click at [18, 264] on img at bounding box center [18, 261] width 10 height 10
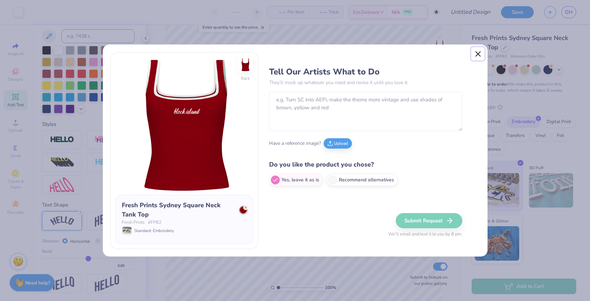
click at [480, 54] on button "Close" at bounding box center [478, 53] width 13 height 13
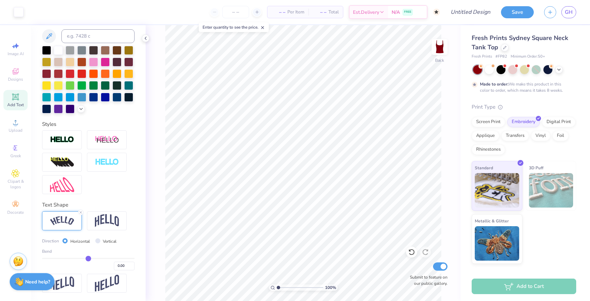
click at [36, 286] on div "Need help? Chat with us." at bounding box center [32, 281] width 45 height 17
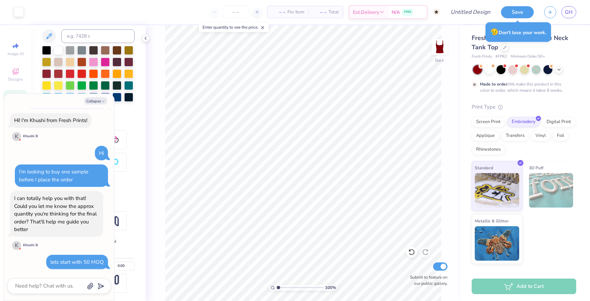
scroll to position [167, 0]
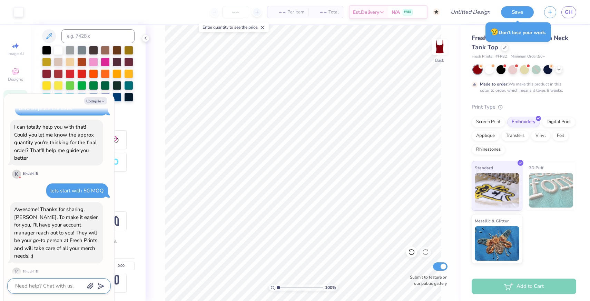
click at [44, 283] on textarea at bounding box center [50, 286] width 70 height 9
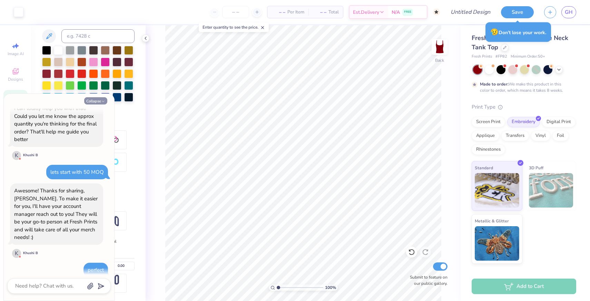
click at [97, 102] on button "Collapse" at bounding box center [95, 100] width 23 height 7
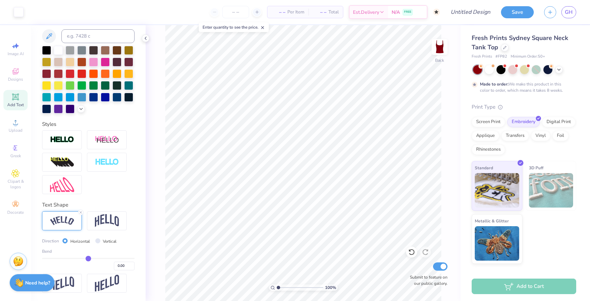
click at [282, 12] on span "– –" at bounding box center [279, 12] width 14 height 7
click at [238, 10] on input "number" at bounding box center [235, 12] width 27 height 12
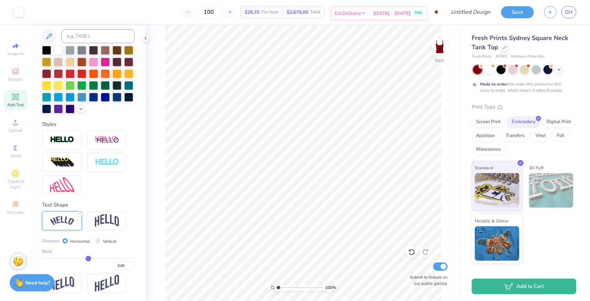
click at [346, 14] on span "Est. Delivery" at bounding box center [348, 13] width 26 height 7
click at [308, 11] on span "$2,676.00" at bounding box center [297, 12] width 21 height 7
click at [272, 13] on span "Per Item" at bounding box center [270, 12] width 17 height 7
click at [536, 69] on div at bounding box center [536, 69] width 9 height 9
click at [557, 70] on icon at bounding box center [560, 69] width 6 height 6
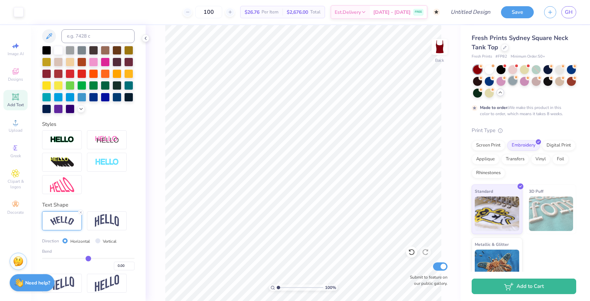
click at [511, 82] on div at bounding box center [513, 80] width 9 height 9
click at [550, 68] on div at bounding box center [548, 69] width 9 height 9
click at [568, 80] on div at bounding box center [571, 80] width 9 height 9
click at [489, 69] on div at bounding box center [489, 69] width 9 height 9
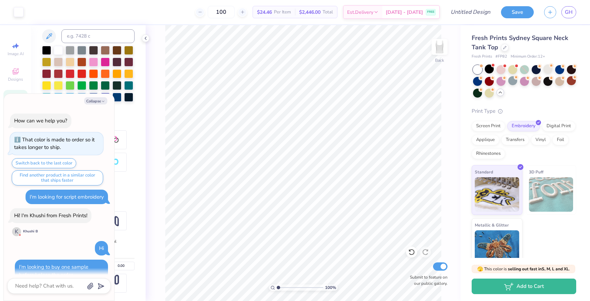
scroll to position [429, 0]
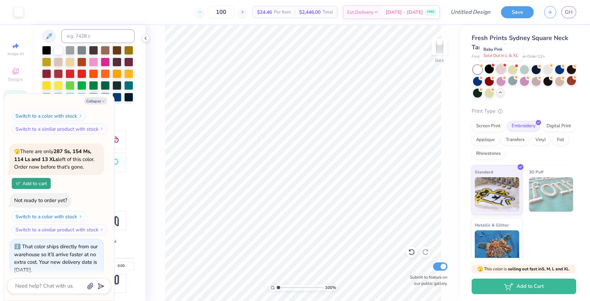
click at [501, 71] on div at bounding box center [501, 69] width 9 height 9
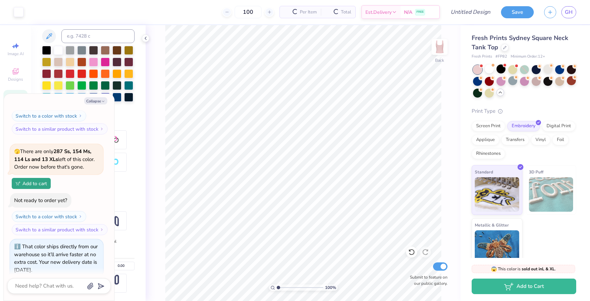
scroll to position [538, 0]
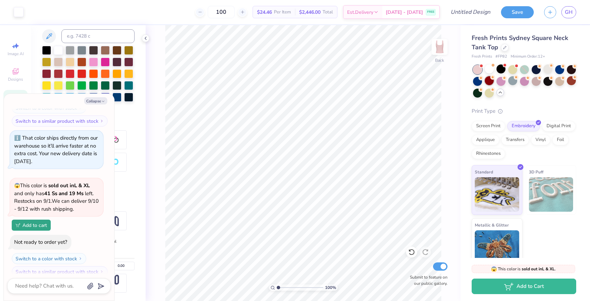
click at [490, 81] on div at bounding box center [489, 80] width 9 height 9
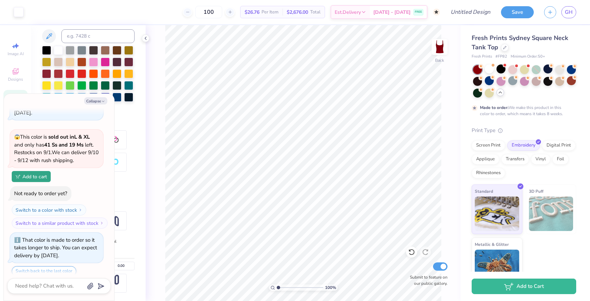
scroll to position [603, 0]
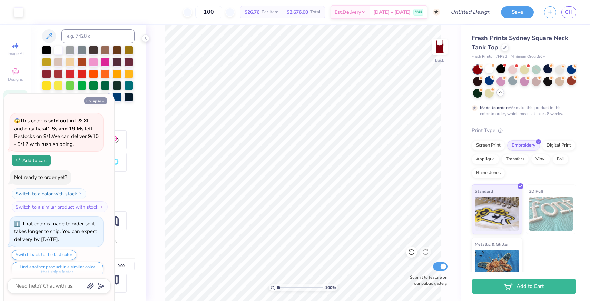
click at [102, 101] on icon "button" at bounding box center [103, 101] width 4 height 4
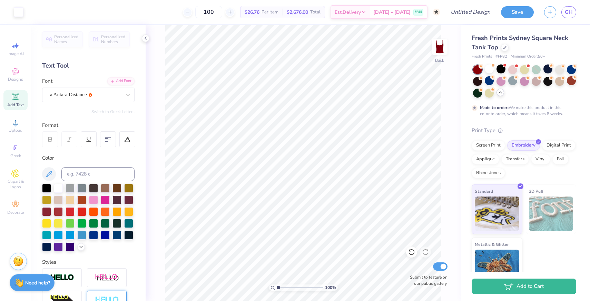
scroll to position [0, 0]
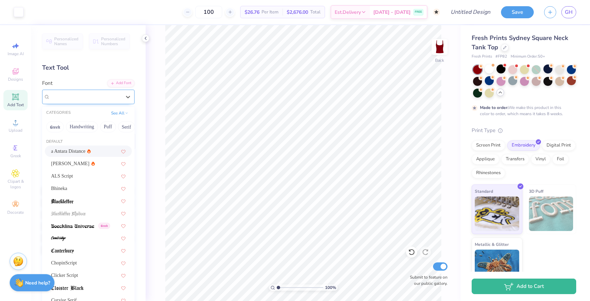
click at [112, 96] on div "a Antara Distance" at bounding box center [85, 96] width 73 height 11
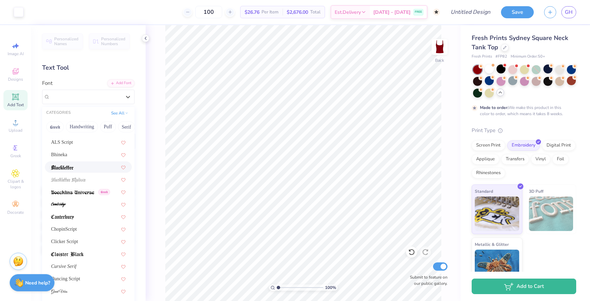
scroll to position [36, 0]
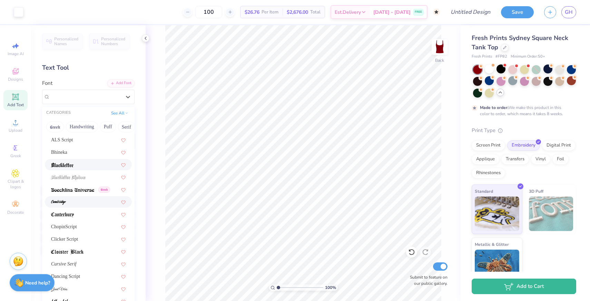
click at [77, 200] on div at bounding box center [88, 202] width 75 height 7
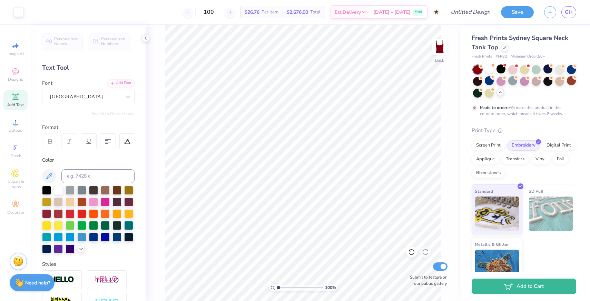
scroll to position [6, 0]
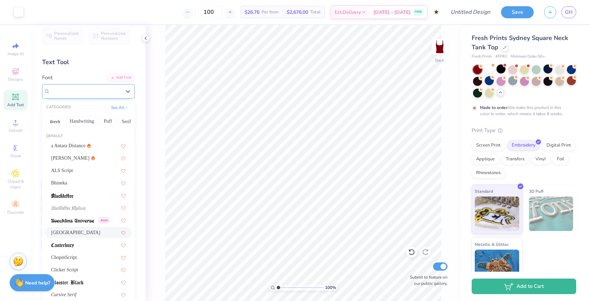
click at [75, 95] on div "[GEOGRAPHIC_DATA]" at bounding box center [85, 91] width 73 height 11
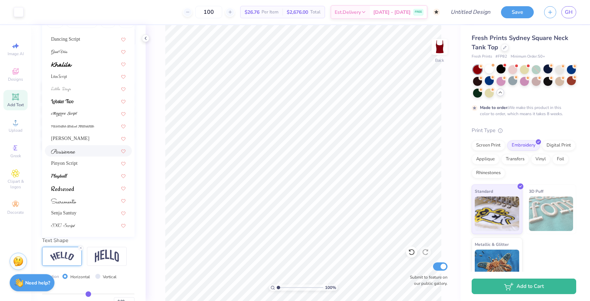
scroll to position [106, 0]
click at [78, 202] on div at bounding box center [88, 199] width 75 height 7
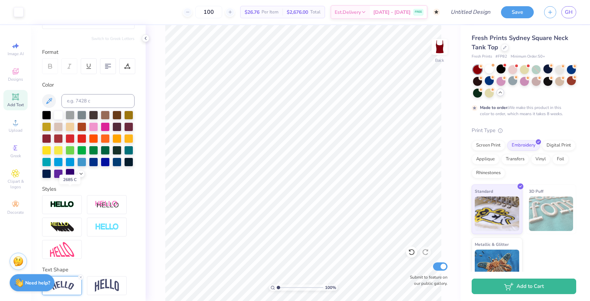
scroll to position [0, 0]
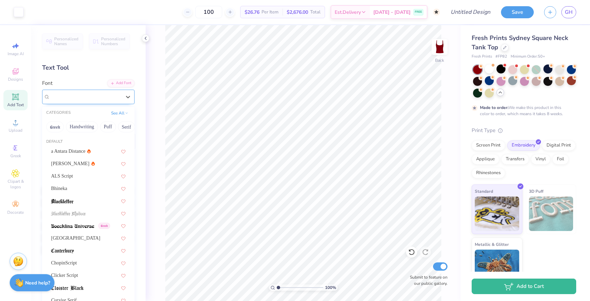
click at [107, 98] on div "[GEOGRAPHIC_DATA]" at bounding box center [85, 96] width 73 height 11
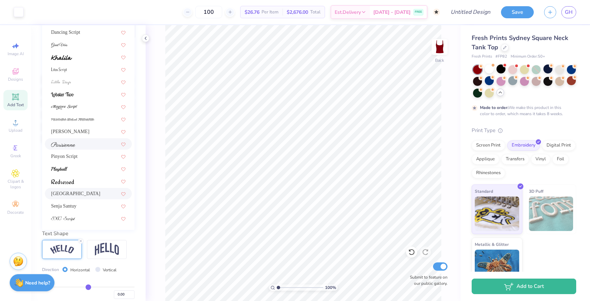
scroll to position [112, 0]
click at [75, 208] on div "Senja Santuy" at bounding box center [88, 205] width 75 height 7
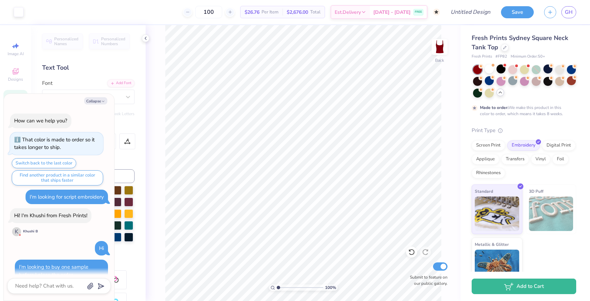
scroll to position [643, 0]
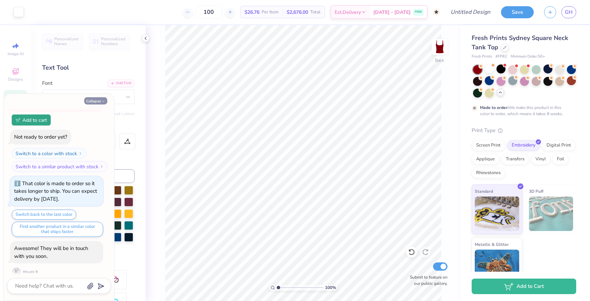
click at [99, 101] on button "Collapse" at bounding box center [95, 100] width 23 height 7
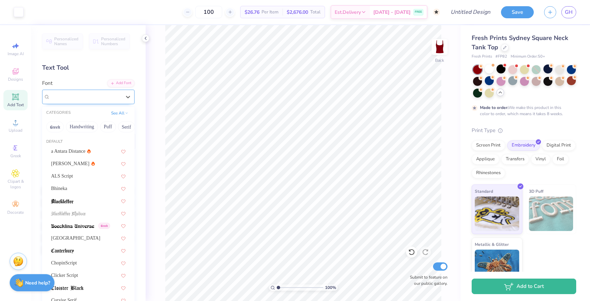
click at [114, 100] on div "Senja Santuy" at bounding box center [85, 96] width 73 height 11
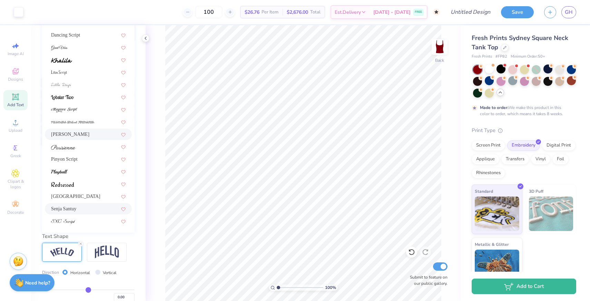
scroll to position [110, 0]
click at [92, 196] on div "[GEOGRAPHIC_DATA]" at bounding box center [88, 195] width 75 height 7
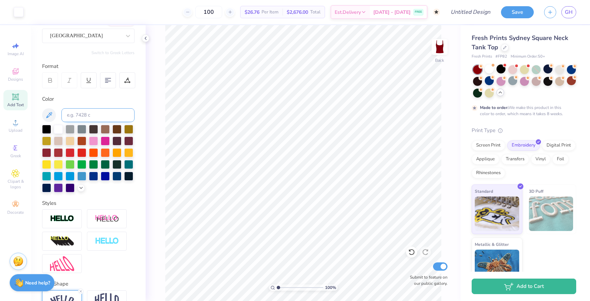
scroll to position [59, 0]
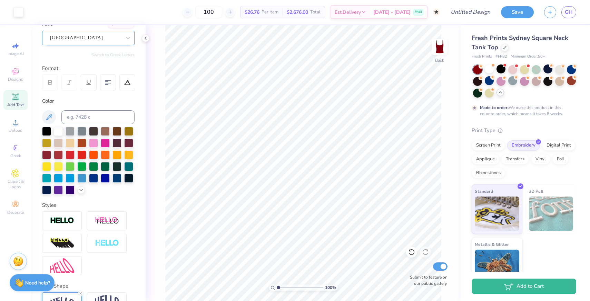
click at [110, 44] on div "[GEOGRAPHIC_DATA]" at bounding box center [88, 38] width 93 height 15
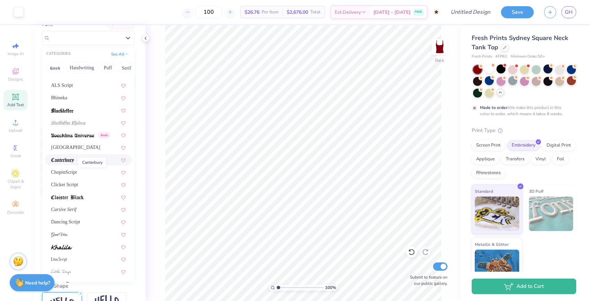
scroll to position [32, 0]
click at [73, 186] on span "Clicker Script" at bounding box center [64, 184] width 27 height 7
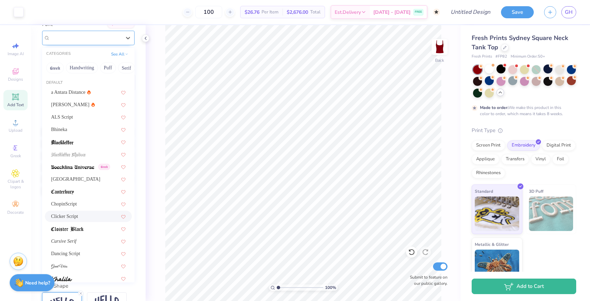
click at [116, 40] on div "Clicker Script" at bounding box center [85, 37] width 73 height 11
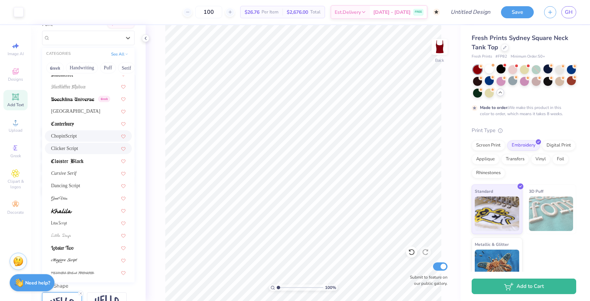
scroll to position [69, 0]
click at [71, 200] on div at bounding box center [88, 196] width 75 height 7
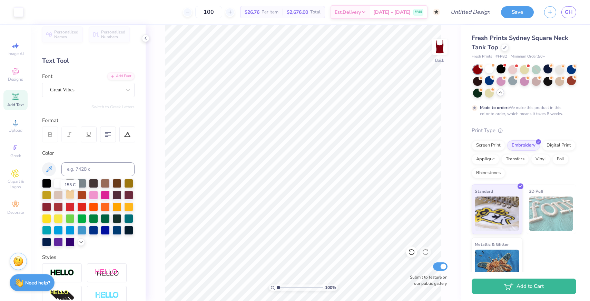
scroll to position [1, 0]
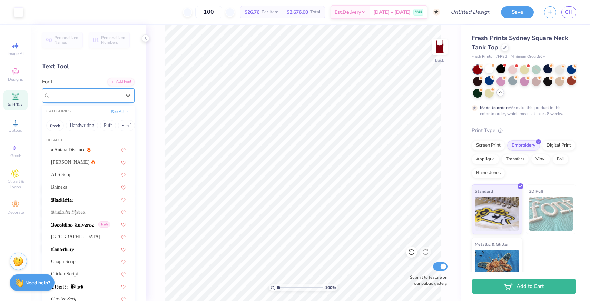
click at [108, 95] on div "Great Vibes" at bounding box center [85, 95] width 73 height 11
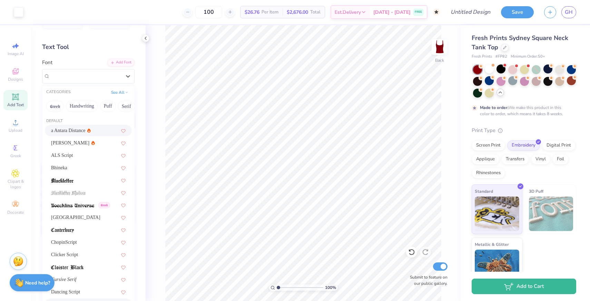
scroll to position [21, 0]
click at [82, 155] on div "ALS Script" at bounding box center [88, 155] width 75 height 7
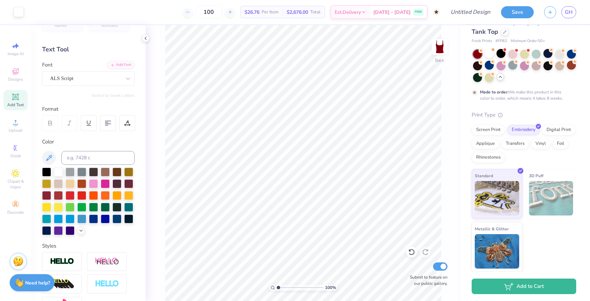
scroll to position [17, 0]
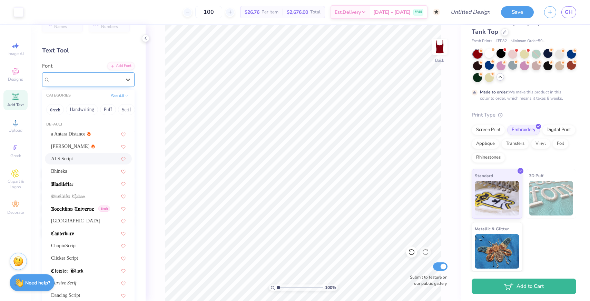
click at [112, 79] on div "ALS Script" at bounding box center [85, 79] width 73 height 11
click at [77, 136] on div "a Antara Distance" at bounding box center [71, 134] width 40 height 7
click at [91, 76] on div "a Antara Distance" at bounding box center [85, 79] width 73 height 11
click at [79, 145] on div "[PERSON_NAME]" at bounding box center [88, 146] width 75 height 7
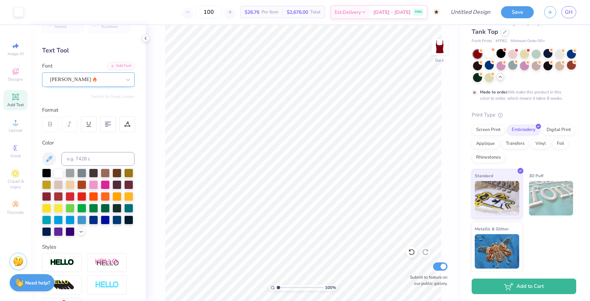
click at [95, 83] on div "[PERSON_NAME]" at bounding box center [85, 79] width 73 height 11
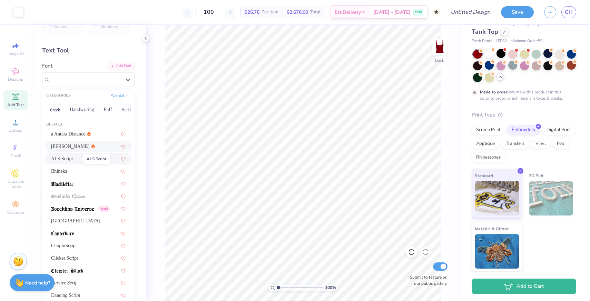
click at [73, 162] on span "ALS Script" at bounding box center [62, 158] width 22 height 7
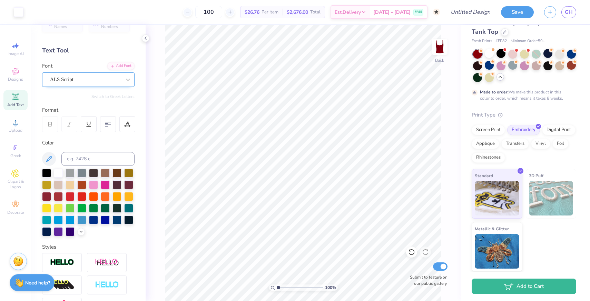
click at [101, 84] on div at bounding box center [85, 79] width 71 height 9
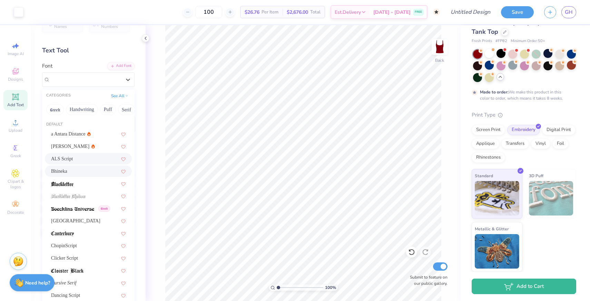
click at [80, 174] on div "Bhineka" at bounding box center [88, 171] width 75 height 7
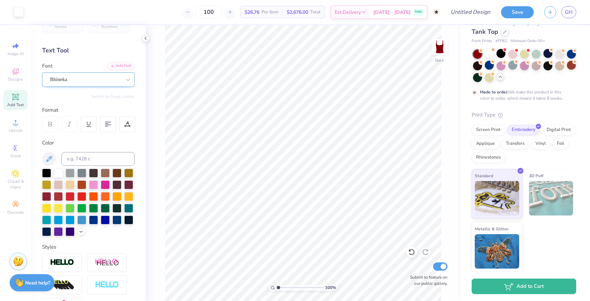
click at [109, 82] on div "Bhineka" at bounding box center [85, 79] width 73 height 11
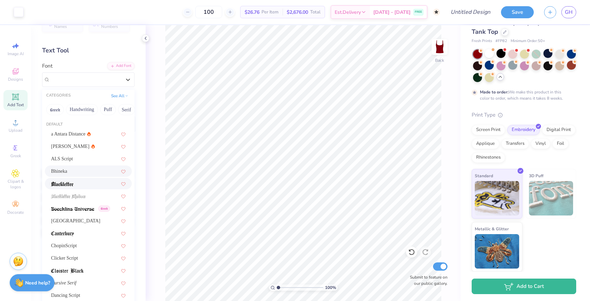
click at [84, 186] on div at bounding box center [88, 183] width 75 height 7
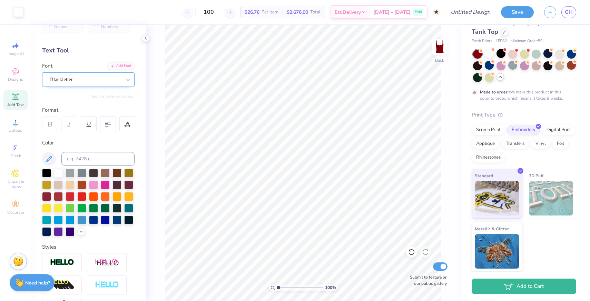
click at [108, 83] on div "Blackletter" at bounding box center [85, 79] width 73 height 11
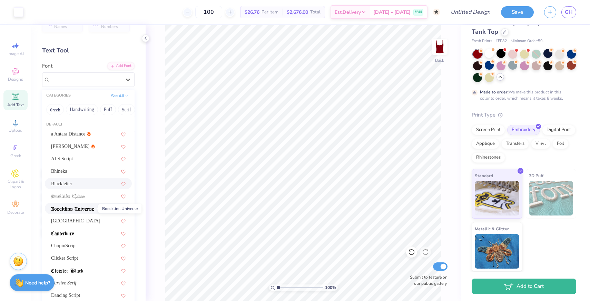
click at [89, 212] on span at bounding box center [72, 208] width 43 height 7
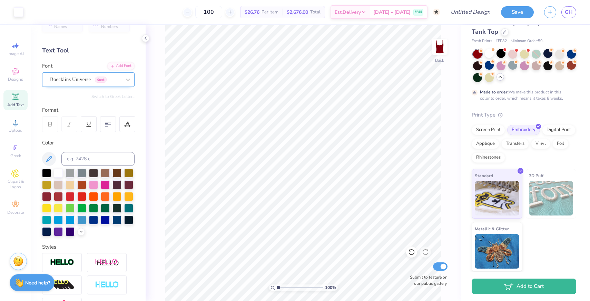
click at [106, 85] on div "Boecklins Universe Greek" at bounding box center [88, 80] width 93 height 15
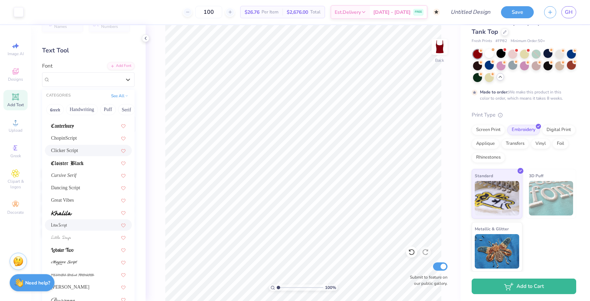
scroll to position [108, 0]
click at [79, 185] on div "Dancing Script" at bounding box center [88, 187] width 75 height 7
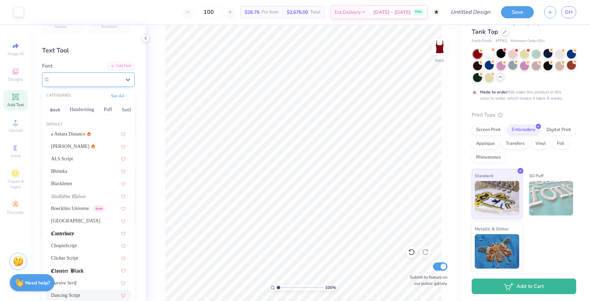
click at [98, 79] on div "Dancing Script" at bounding box center [85, 79] width 73 height 11
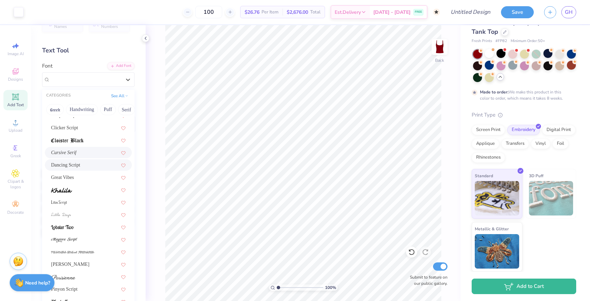
scroll to position [132, 0]
click at [83, 179] on div "Great Vibes" at bounding box center [88, 175] width 75 height 7
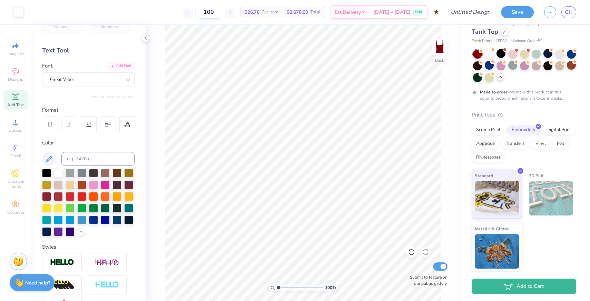
click at [222, 13] on input "100" at bounding box center [208, 12] width 27 height 12
click at [15, 181] on span "Clipart & logos" at bounding box center [15, 184] width 24 height 11
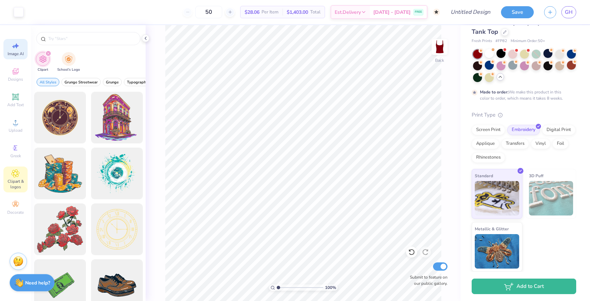
click at [13, 48] on icon at bounding box center [15, 46] width 8 height 8
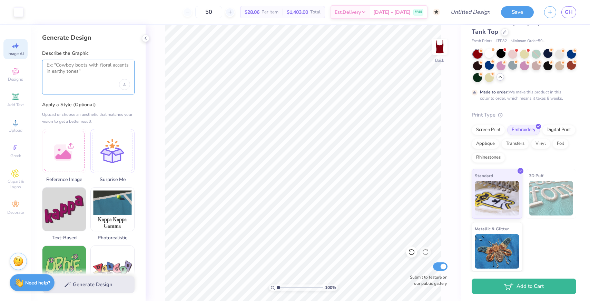
click at [89, 71] on textarea at bounding box center [89, 70] width 84 height 17
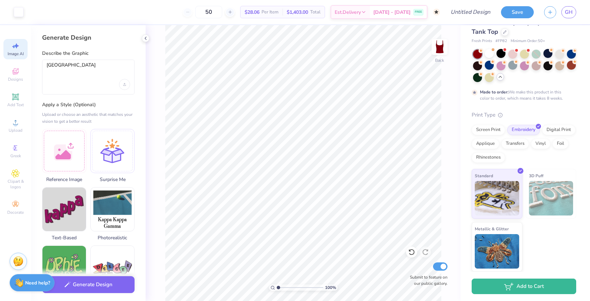
click at [126, 56] on label "Describe the Graphic" at bounding box center [88, 53] width 93 height 7
click at [128, 86] on div "Upload image" at bounding box center [124, 84] width 11 height 11
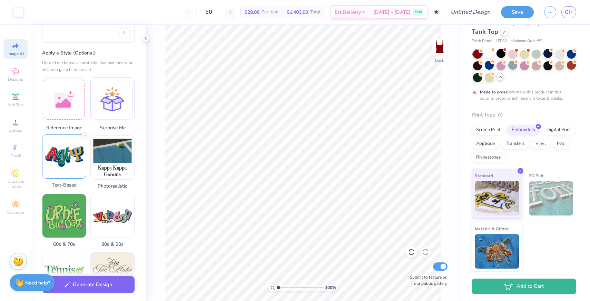
scroll to position [54, 0]
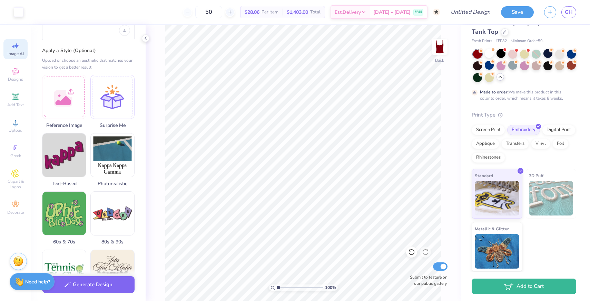
click at [29, 280] on strong "Need help?" at bounding box center [37, 282] width 25 height 7
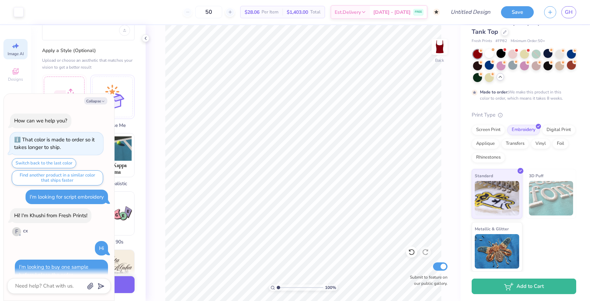
scroll to position [643, 0]
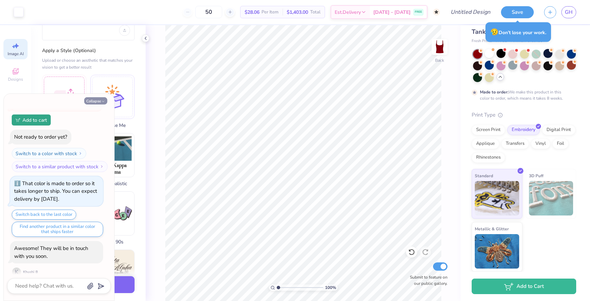
click at [95, 101] on button "Collapse" at bounding box center [95, 100] width 23 height 7
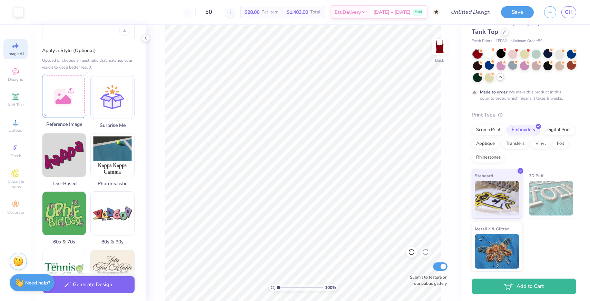
click at [65, 105] on div at bounding box center [64, 96] width 44 height 44
click at [65, 105] on img at bounding box center [64, 96] width 44 height 44
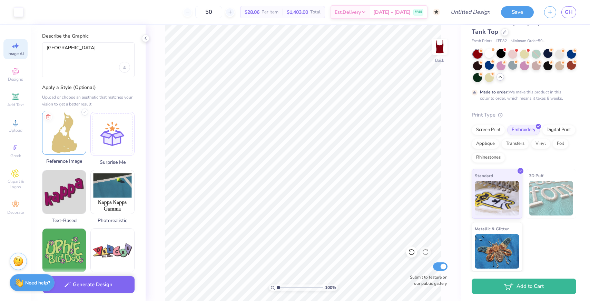
scroll to position [0, 0]
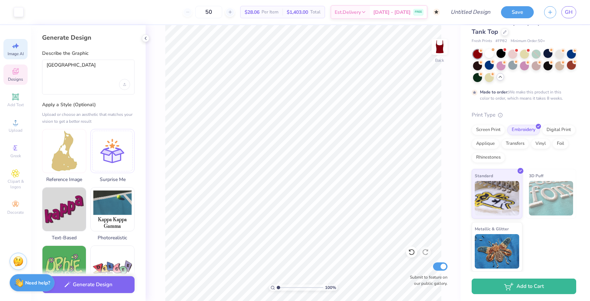
click at [10, 75] on div "Designs" at bounding box center [15, 75] width 24 height 20
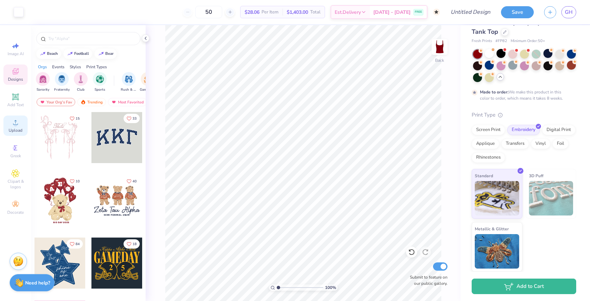
click at [16, 131] on span "Upload" at bounding box center [16, 131] width 14 height 6
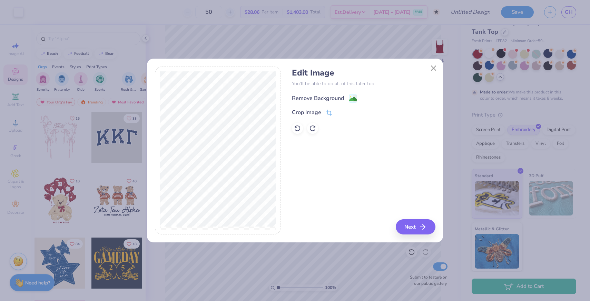
click at [336, 100] on div "Remove Background" at bounding box center [318, 98] width 52 height 8
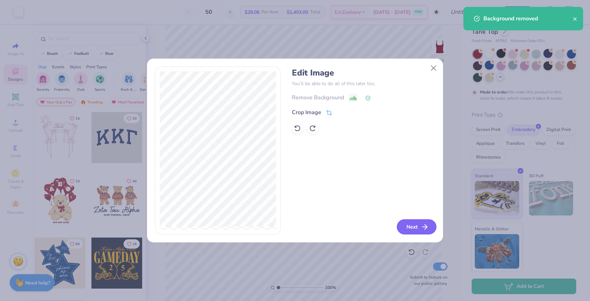
click at [407, 233] on button "Next" at bounding box center [417, 227] width 40 height 15
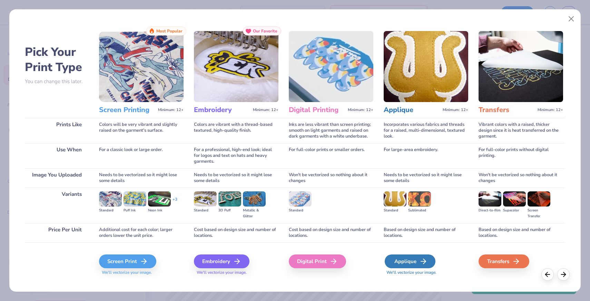
click at [394, 262] on div "Applique" at bounding box center [410, 262] width 51 height 14
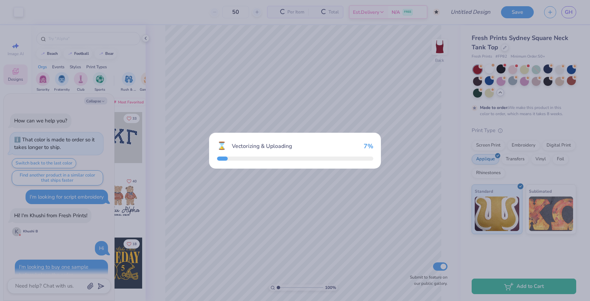
scroll to position [685, 0]
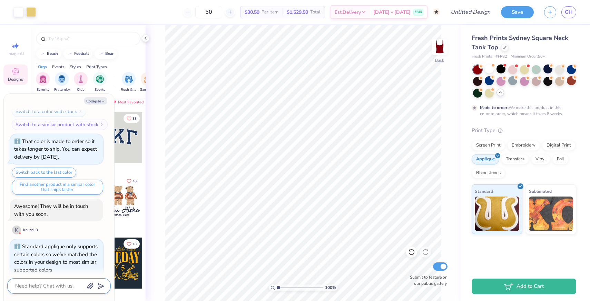
click at [47, 285] on textarea at bounding box center [50, 286] width 70 height 9
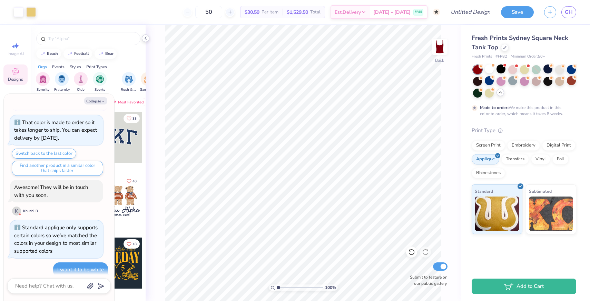
click at [143, 40] on icon at bounding box center [146, 39] width 6 height 6
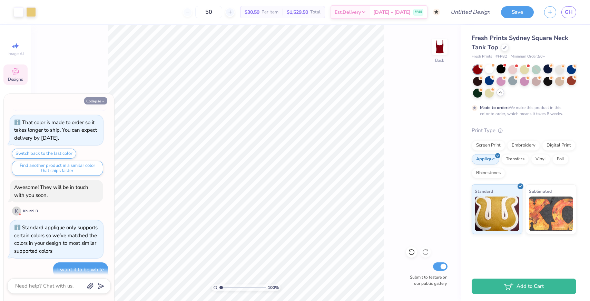
click at [90, 103] on button "Collapse" at bounding box center [95, 100] width 23 height 7
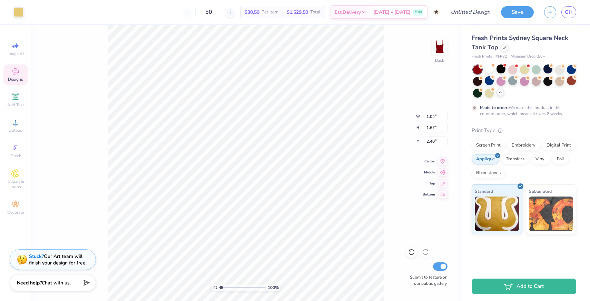
click at [11, 82] on span "Designs" at bounding box center [15, 80] width 15 height 6
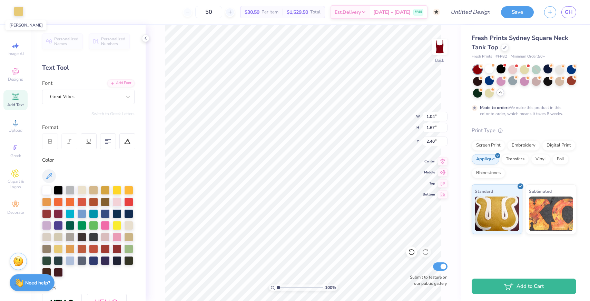
click at [16, 12] on div at bounding box center [19, 12] width 10 height 10
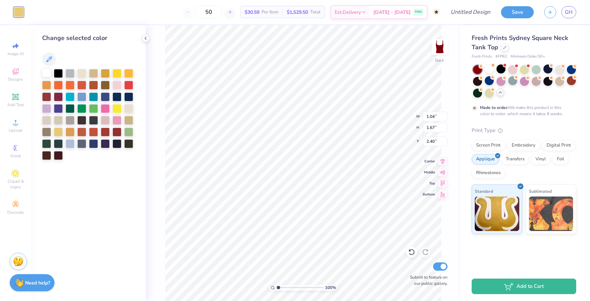
click at [46, 74] on div at bounding box center [46, 72] width 9 height 9
click at [129, 108] on div at bounding box center [128, 108] width 9 height 9
click at [44, 72] on div at bounding box center [46, 72] width 9 height 9
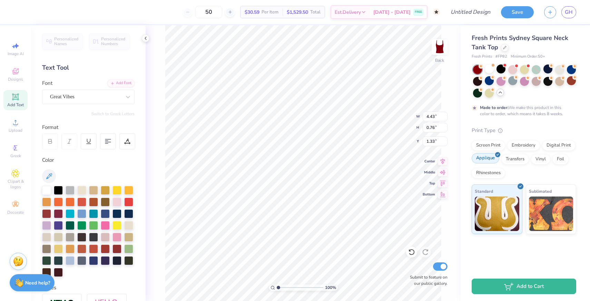
click at [482, 158] on div "Applique" at bounding box center [486, 158] width 28 height 10
click at [483, 148] on div "Screen Print" at bounding box center [488, 144] width 33 height 10
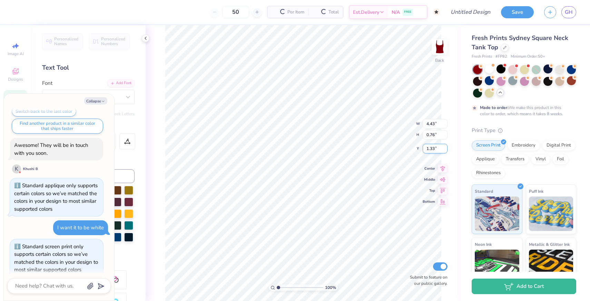
scroll to position [779, 0]
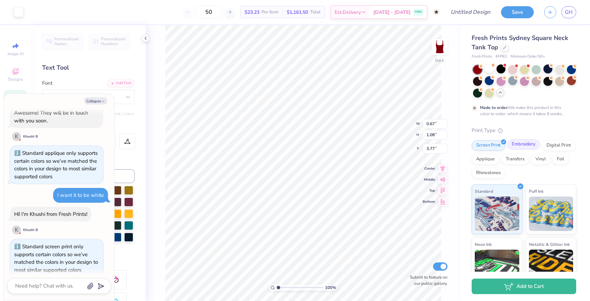
click at [514, 148] on div "Embroidery" at bounding box center [524, 144] width 33 height 10
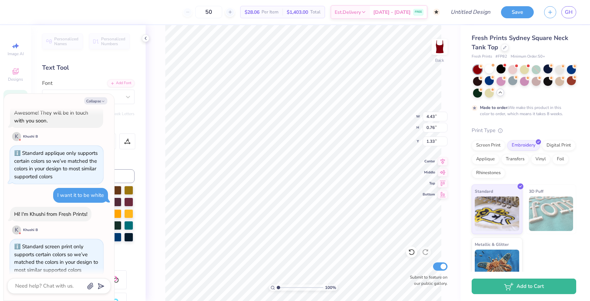
scroll to position [0, 0]
click at [390, 111] on div "100 % Back W 4.43 4.43 " H 0.76 0.76 " Y 1.33 1.33 " Center Middle Top Bottom S…" at bounding box center [303, 163] width 315 height 276
click at [97, 102] on button "Collapse" at bounding box center [95, 100] width 23 height 7
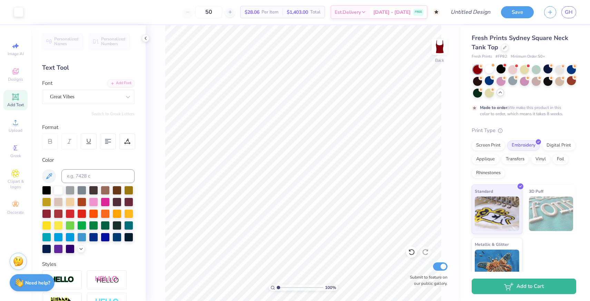
click at [16, 97] on icon at bounding box center [15, 97] width 7 height 7
click at [12, 105] on span "Add Text" at bounding box center [15, 105] width 17 height 6
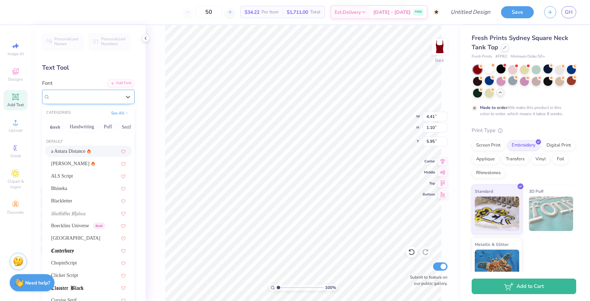
click at [115, 98] on div "Super Dream" at bounding box center [85, 96] width 73 height 11
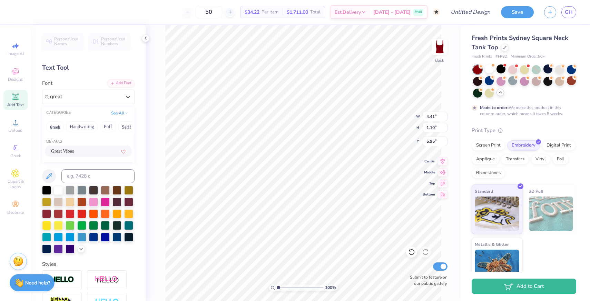
click at [86, 153] on div "Great Vibes" at bounding box center [88, 151] width 75 height 7
click at [434, 117] on input "2.52" at bounding box center [435, 117] width 25 height 10
click at [460, 141] on div "100 % Back W 1.94 1.94 " H 0.86 0.86 " Y 1.50 1.50 " Center Middle Top Bottom S…" at bounding box center [303, 163] width 315 height 276
click at [435, 129] on input "0.66" at bounding box center [435, 128] width 25 height 10
click at [455, 145] on div "100 % Back W 1.94 1.94 " H 0.76 0.76 " Y 1.60 1.60 " Center Middle Top Bottom S…" at bounding box center [303, 163] width 315 height 276
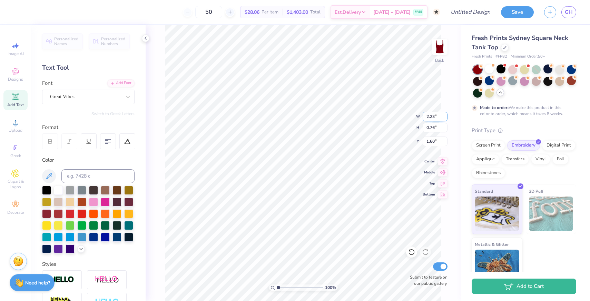
click at [435, 116] on input "2.23" at bounding box center [435, 117] width 25 height 10
click at [449, 145] on div "100 % Back W 1.94 1.94 " H 0.76 0.76 " Y 1.60 1.60 " Center Middle Top Bottom S…" at bounding box center [303, 163] width 315 height 276
click at [397, 122] on div "100 % Back W 2.30 2.30 " H 0.78 0.78 " Y 1.53 1.53 " Center Middle Top Bottom S…" at bounding box center [303, 163] width 315 height 276
click at [24, 286] on div "Need help? Chat with us." at bounding box center [32, 281] width 45 height 17
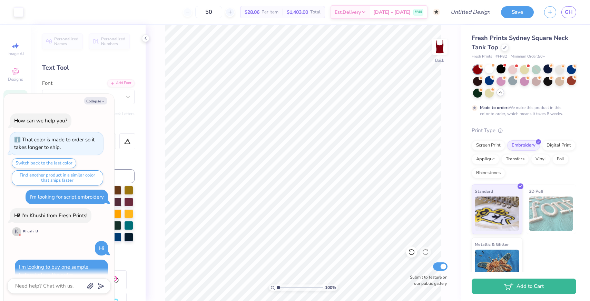
scroll to position [779, 0]
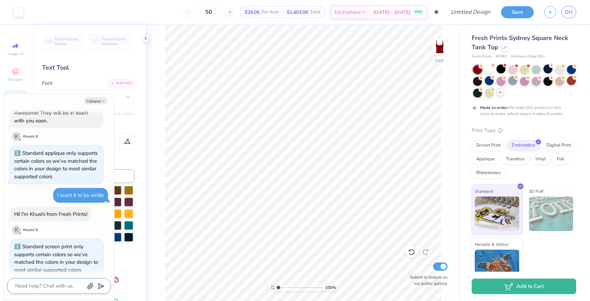
click at [54, 286] on textarea at bounding box center [50, 286] width 70 height 9
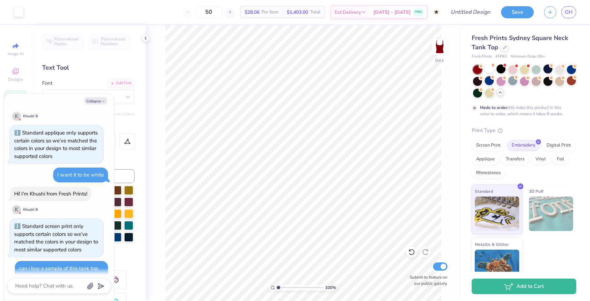
scroll to position [806, 0]
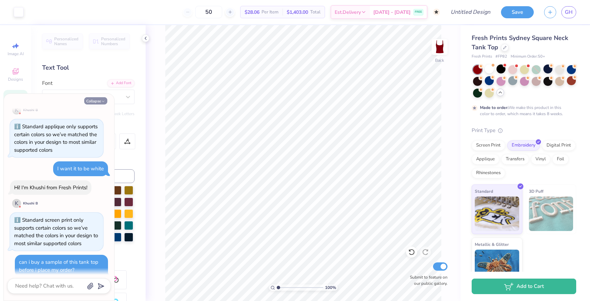
click at [91, 99] on button "Collapse" at bounding box center [95, 100] width 23 height 7
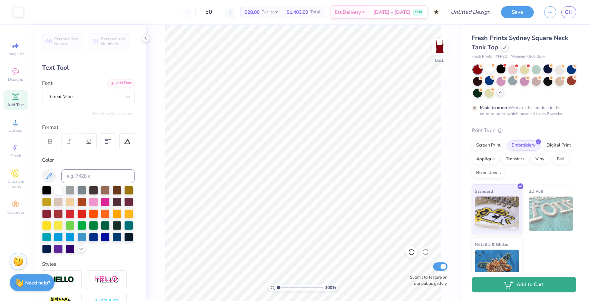
click at [513, 290] on button "Add to Cart" at bounding box center [524, 285] width 105 height 16
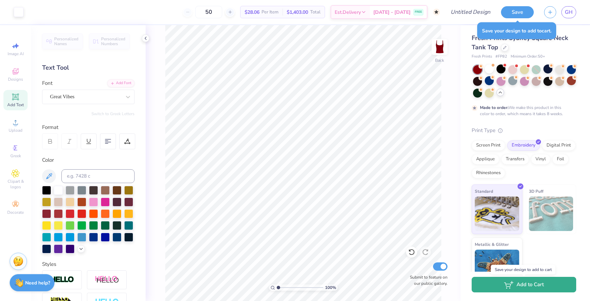
click at [512, 283] on icon "button" at bounding box center [508, 285] width 9 height 8
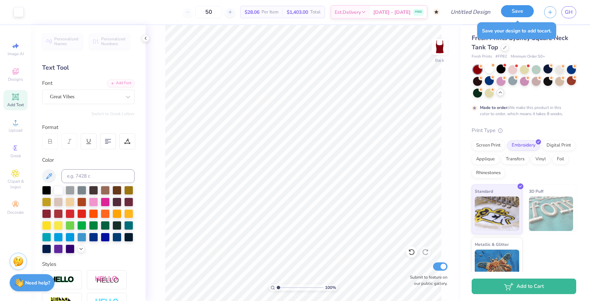
click at [514, 15] on button "Save" at bounding box center [517, 11] width 33 height 12
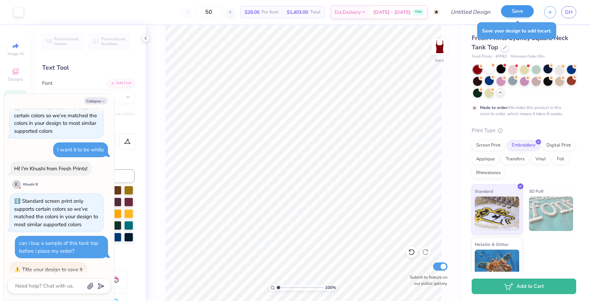
scroll to position [888, 0]
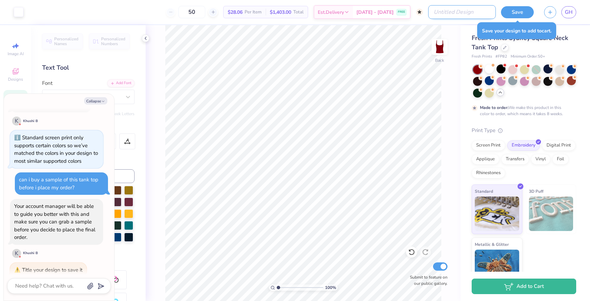
click at [462, 13] on input "Design Title" at bounding box center [462, 12] width 68 height 14
click at [483, 13] on input "Design Title" at bounding box center [462, 12] width 68 height 14
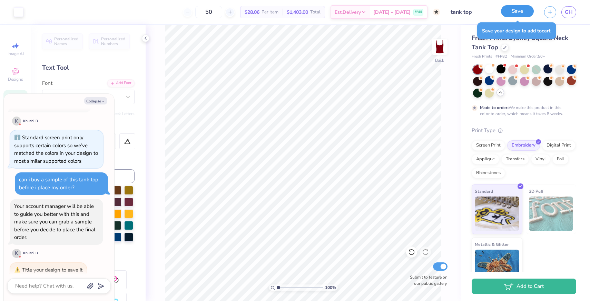
click at [515, 9] on button "Save" at bounding box center [517, 11] width 33 height 12
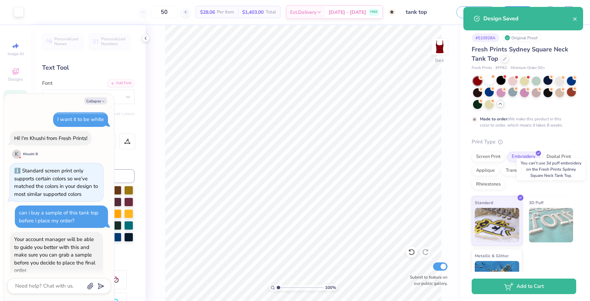
scroll to position [888, 0]
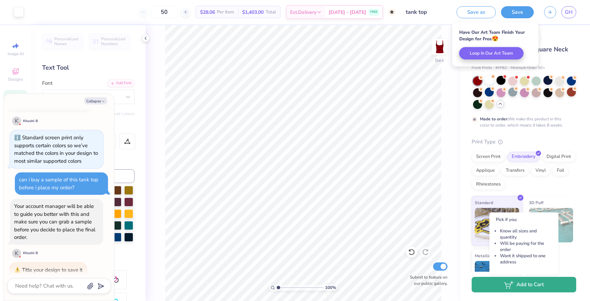
click at [502, 286] on button "Add to Cart" at bounding box center [524, 285] width 105 height 16
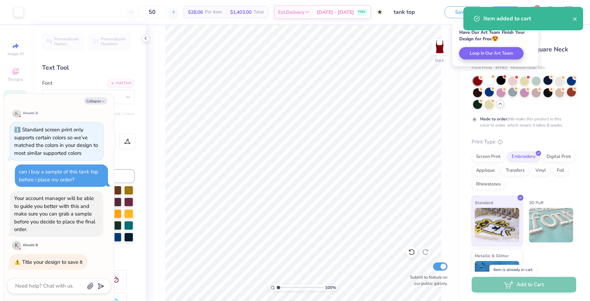
scroll to position [855, 0]
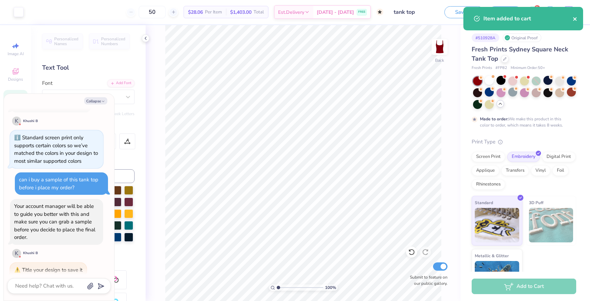
click at [573, 22] on button "close" at bounding box center [575, 19] width 5 height 8
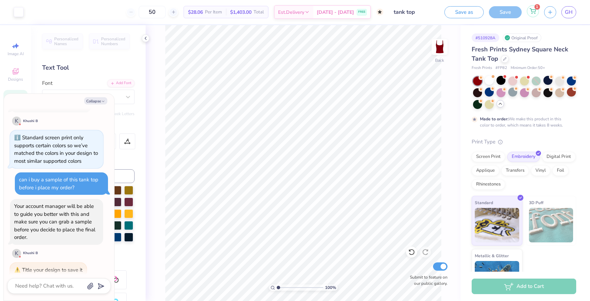
click at [537, 8] on span "1" at bounding box center [538, 7] width 6 height 6
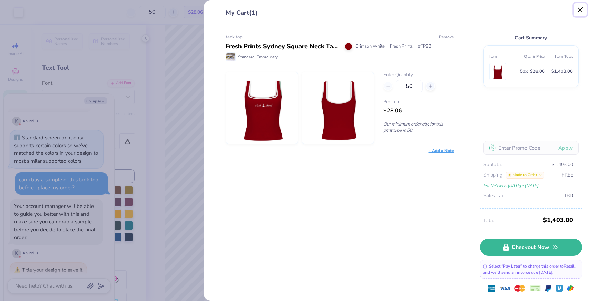
click at [579, 10] on button "Close" at bounding box center [580, 9] width 13 height 13
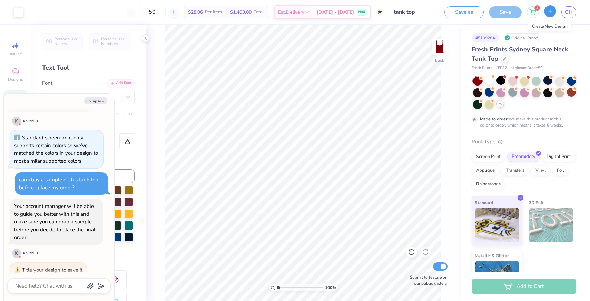
click at [550, 13] on icon "button" at bounding box center [551, 11] width 6 height 6
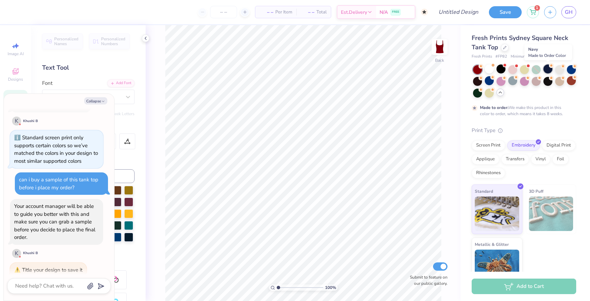
click at [551, 71] on div at bounding box center [548, 69] width 9 height 9
click at [91, 101] on button "Collapse" at bounding box center [95, 100] width 23 height 7
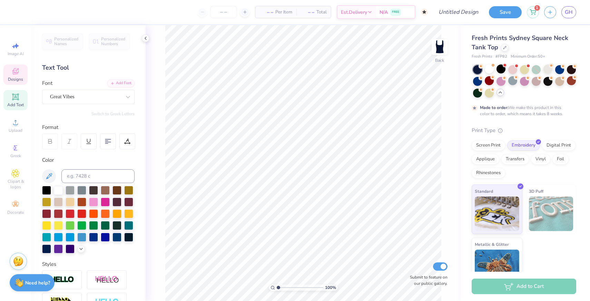
click at [15, 75] on icon at bounding box center [15, 71] width 8 height 8
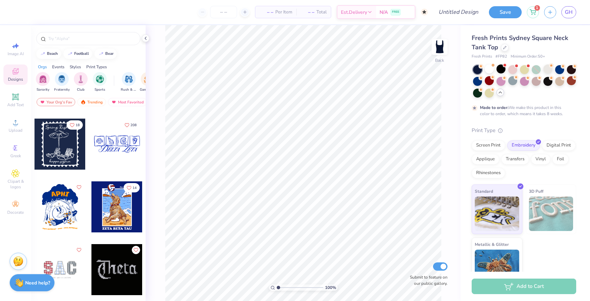
scroll to position [1134, 0]
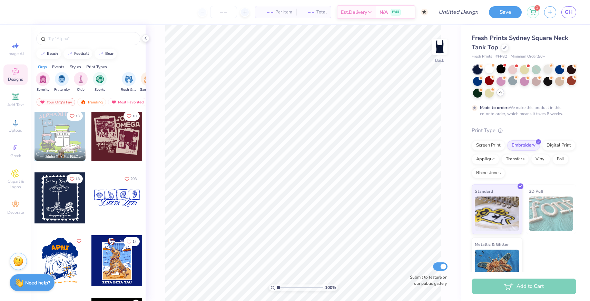
click at [108, 193] on div at bounding box center [116, 198] width 51 height 51
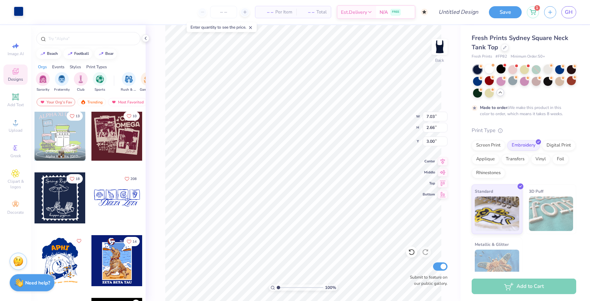
click at [22, 7] on div at bounding box center [19, 12] width 10 height 10
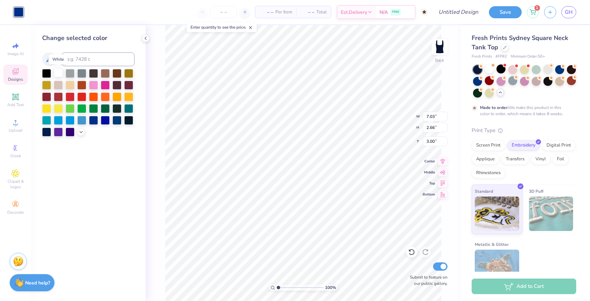
click at [60, 72] on div at bounding box center [58, 72] width 9 height 9
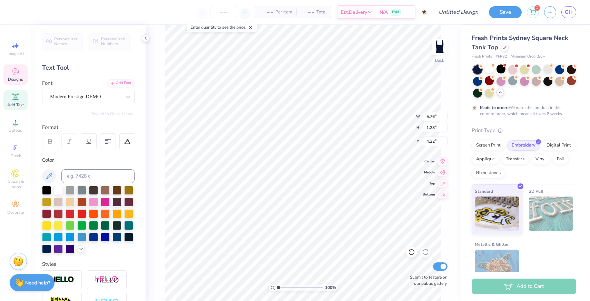
scroll to position [0, 1]
click at [13, 77] on span "Designs" at bounding box center [15, 80] width 15 height 6
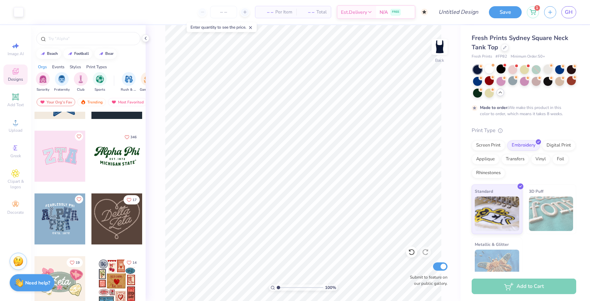
scroll to position [171, 0]
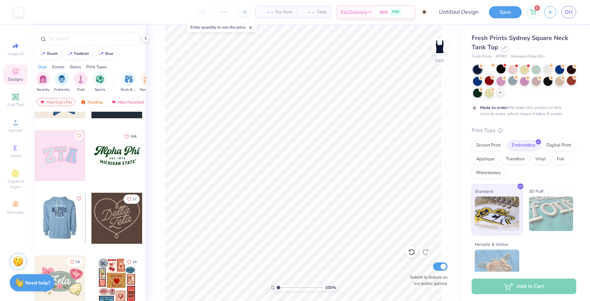
click at [64, 160] on div at bounding box center [60, 155] width 51 height 51
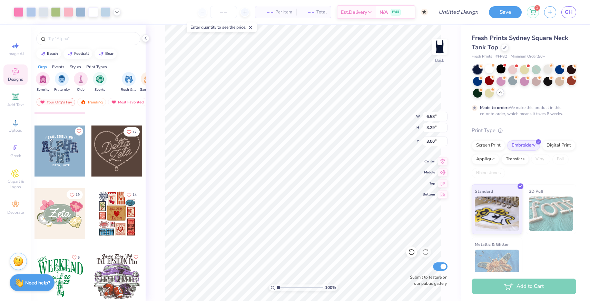
scroll to position [239, 0]
click at [115, 144] on div at bounding box center [116, 150] width 51 height 51
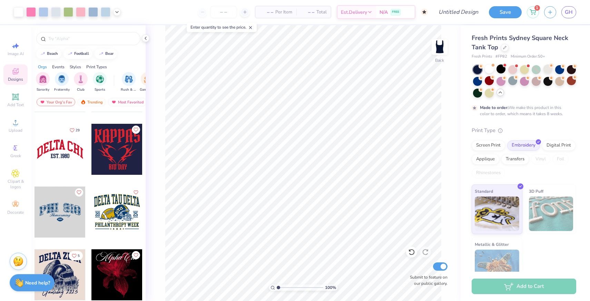
scroll to position [632, 0]
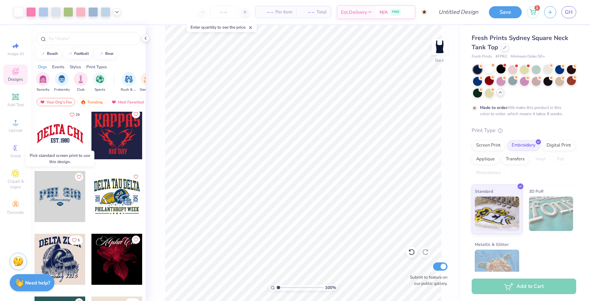
click at [64, 197] on div at bounding box center [60, 196] width 51 height 51
click at [63, 197] on div at bounding box center [60, 196] width 51 height 51
click at [485, 142] on div "Screen Print" at bounding box center [488, 144] width 33 height 10
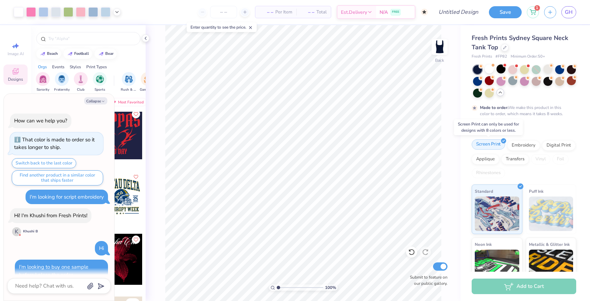
scroll to position [924, 0]
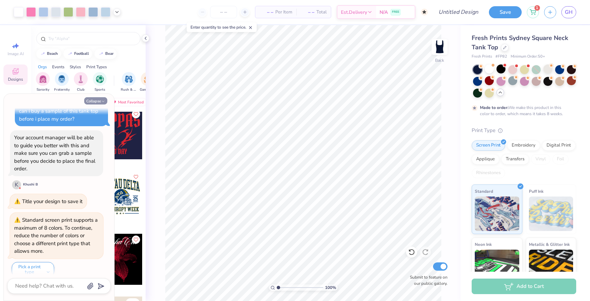
click at [96, 100] on button "Collapse" at bounding box center [95, 100] width 23 height 7
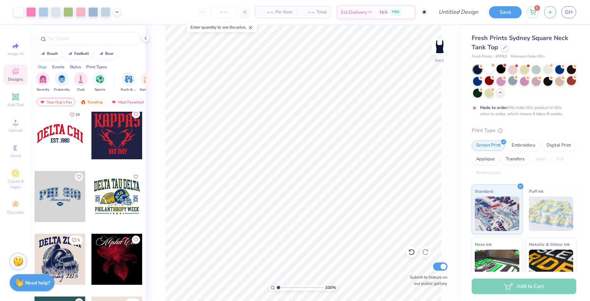
click at [59, 197] on div at bounding box center [60, 196] width 51 height 51
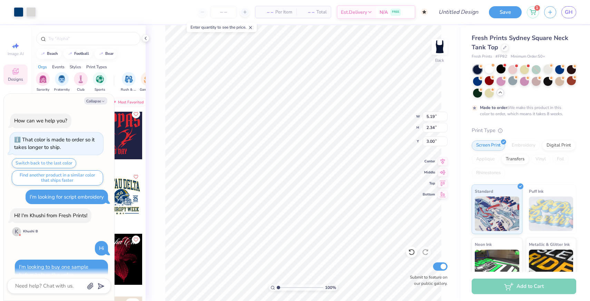
scroll to position [992, 0]
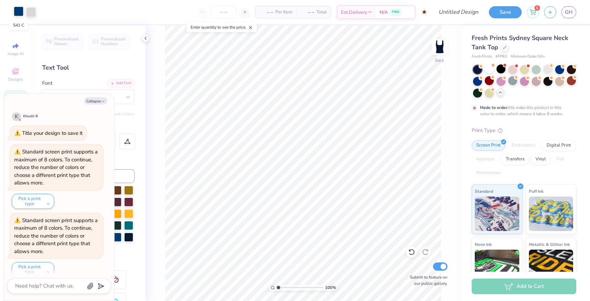
click at [17, 8] on div at bounding box center [19, 12] width 10 height 10
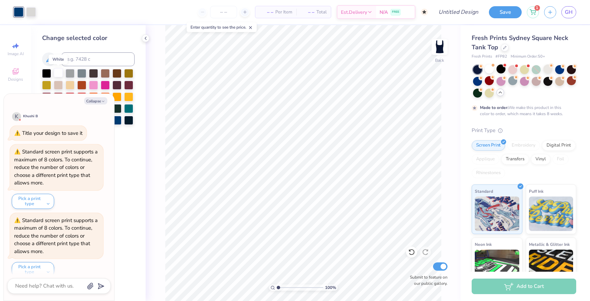
click at [57, 75] on div at bounding box center [58, 72] width 9 height 9
click at [32, 13] on div at bounding box center [31, 12] width 10 height 10
click at [93, 102] on button "Collapse" at bounding box center [95, 100] width 23 height 7
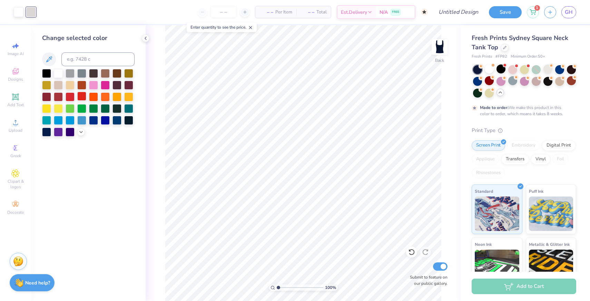
click at [80, 96] on div at bounding box center [81, 96] width 9 height 9
click at [57, 121] on div at bounding box center [58, 119] width 9 height 9
click at [81, 133] on icon at bounding box center [81, 132] width 6 height 6
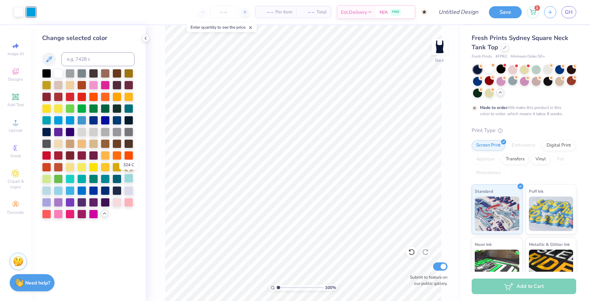
click at [132, 180] on div at bounding box center [128, 178] width 9 height 9
click at [116, 193] on div at bounding box center [117, 190] width 9 height 9
click at [106, 202] on div at bounding box center [105, 201] width 9 height 9
click at [81, 157] on div at bounding box center [81, 155] width 9 height 9
click at [50, 155] on div at bounding box center [46, 155] width 9 height 9
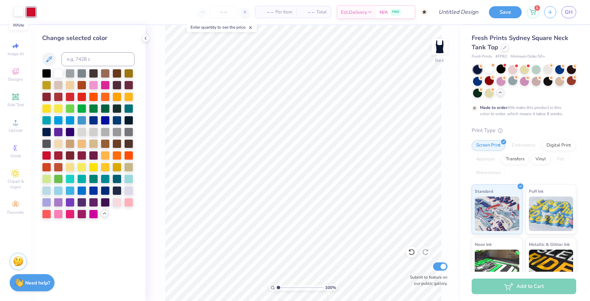
click at [20, 11] on div at bounding box center [19, 12] width 10 height 10
click at [83, 133] on div at bounding box center [81, 131] width 9 height 9
click at [46, 154] on div at bounding box center [46, 155] width 9 height 9
click at [57, 94] on div at bounding box center [58, 96] width 9 height 9
click at [46, 96] on div at bounding box center [46, 96] width 9 height 9
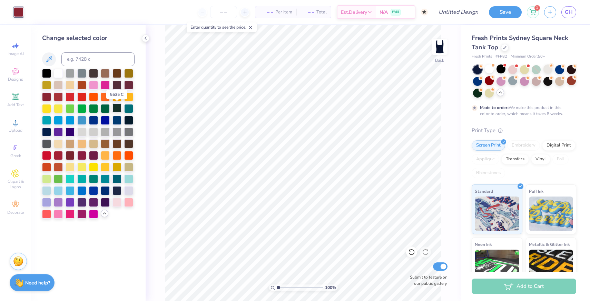
click at [121, 111] on div at bounding box center [117, 108] width 9 height 9
click at [59, 73] on div at bounding box center [58, 72] width 9 height 9
click at [34, 11] on div "– – Per Item – – Total Est. Delivery N/A FREE" at bounding box center [228, 12] width 399 height 24
click at [145, 38] on icon at bounding box center [146, 39] width 6 height 6
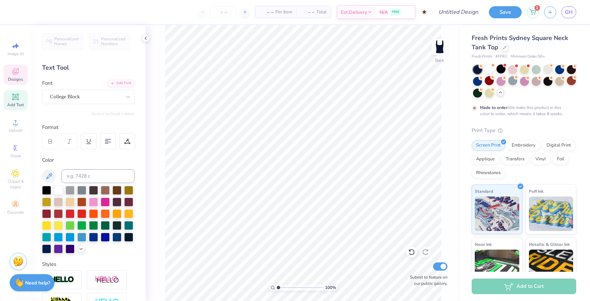
click at [17, 79] on span "Designs" at bounding box center [15, 80] width 15 height 6
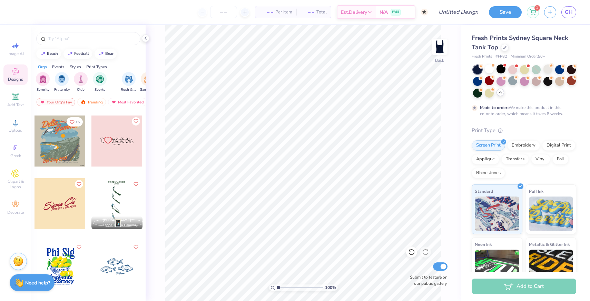
scroll to position [2700, 0]
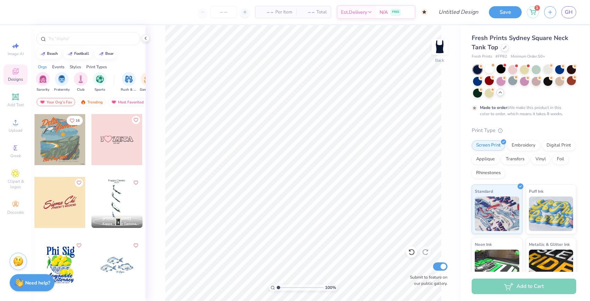
click at [61, 206] on div at bounding box center [60, 202] width 51 height 51
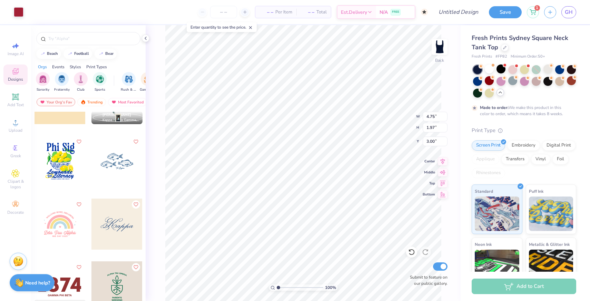
scroll to position [2805, 0]
click at [117, 165] on div at bounding box center [116, 160] width 51 height 51
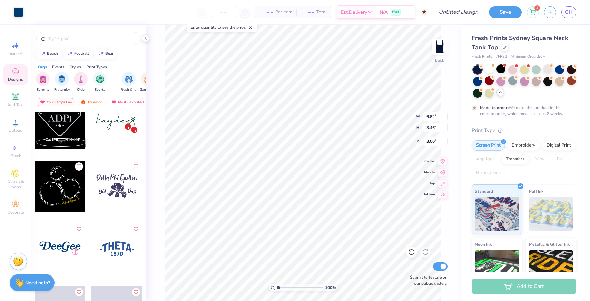
scroll to position [6738, 0]
click at [111, 127] on div at bounding box center [116, 123] width 51 height 51
click at [18, 12] on div at bounding box center [19, 12] width 10 height 10
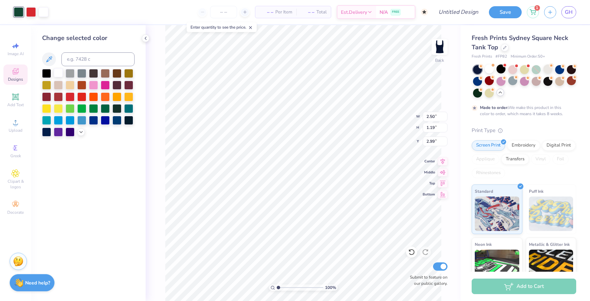
click at [57, 72] on div at bounding box center [58, 72] width 9 height 9
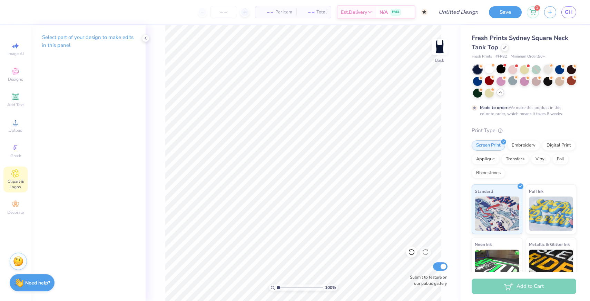
click at [13, 178] on div "Clipart & logos" at bounding box center [15, 180] width 24 height 26
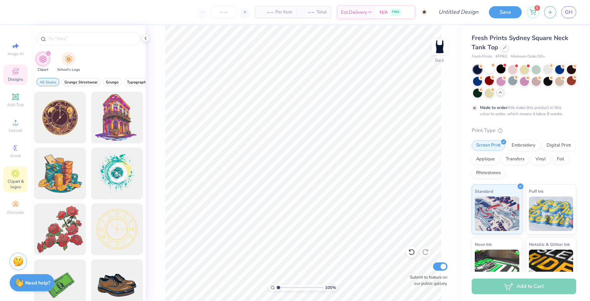
click at [16, 76] on div "Designs" at bounding box center [15, 75] width 24 height 20
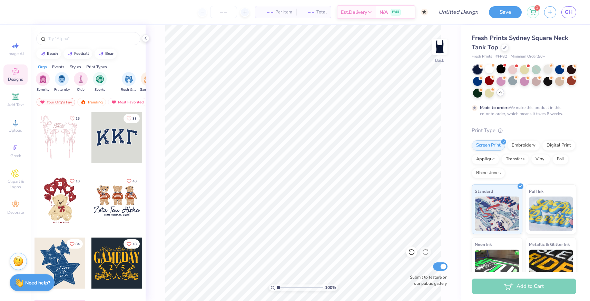
scroll to position [129, 0]
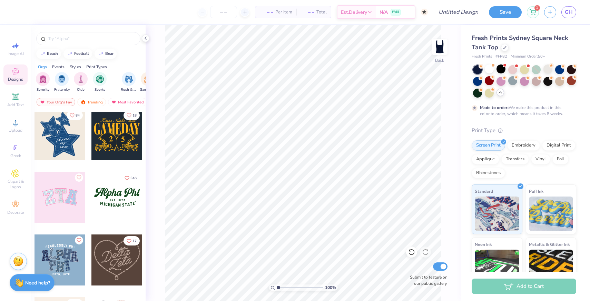
click at [65, 145] on div at bounding box center [60, 134] width 51 height 51
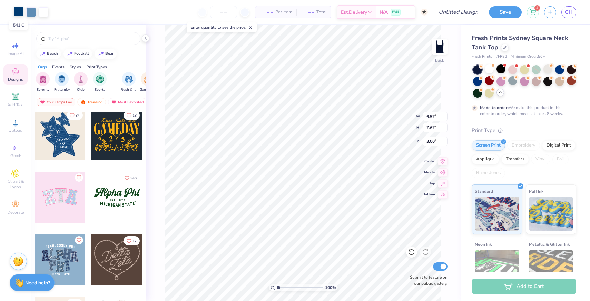
click at [20, 12] on div at bounding box center [19, 12] width 10 height 10
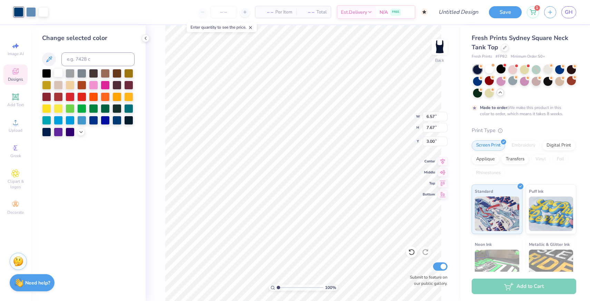
click at [58, 74] on div at bounding box center [58, 72] width 9 height 9
click at [82, 130] on icon at bounding box center [81, 132] width 6 height 6
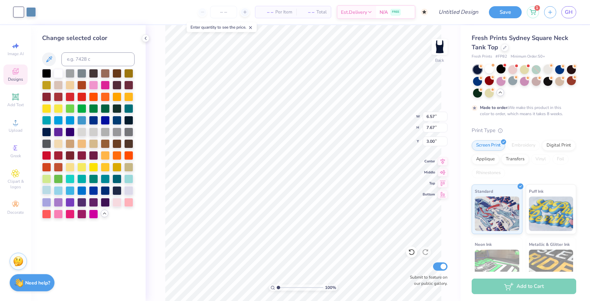
click at [48, 192] on div at bounding box center [46, 190] width 9 height 9
click at [33, 13] on div at bounding box center [31, 12] width 10 height 10
click at [77, 98] on div at bounding box center [81, 96] width 9 height 9
click at [80, 97] on div at bounding box center [81, 96] width 9 height 9
click at [72, 156] on div at bounding box center [70, 155] width 9 height 9
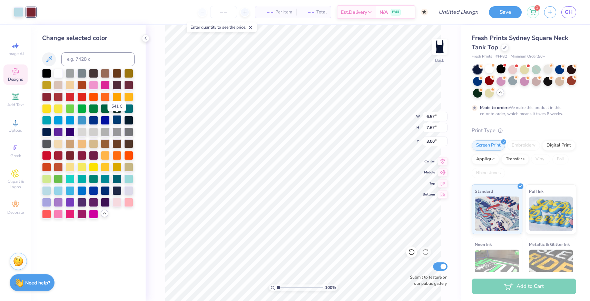
click at [115, 122] on div at bounding box center [117, 119] width 9 height 9
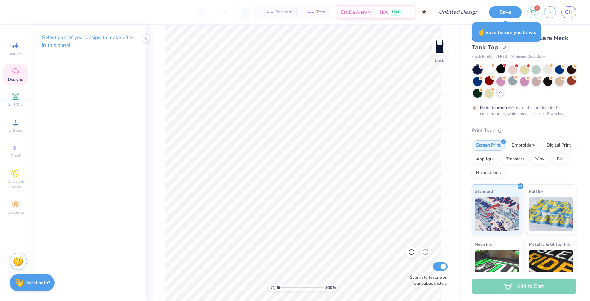
click at [16, 82] on div "Designs" at bounding box center [15, 75] width 24 height 20
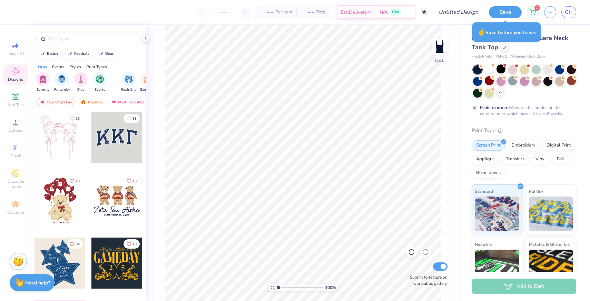
click at [107, 152] on div at bounding box center [116, 137] width 51 height 51
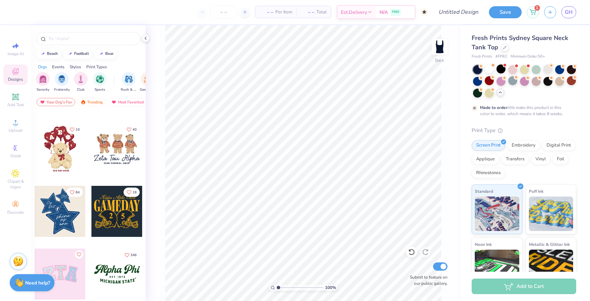
scroll to position [0, 0]
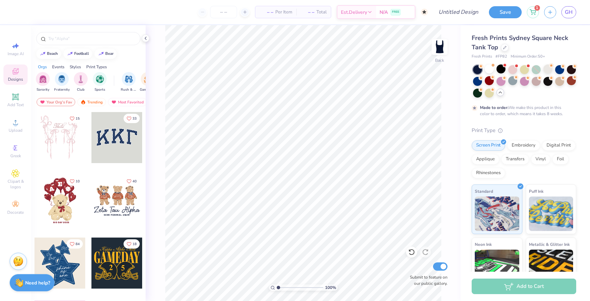
click at [113, 150] on div at bounding box center [116, 137] width 51 height 51
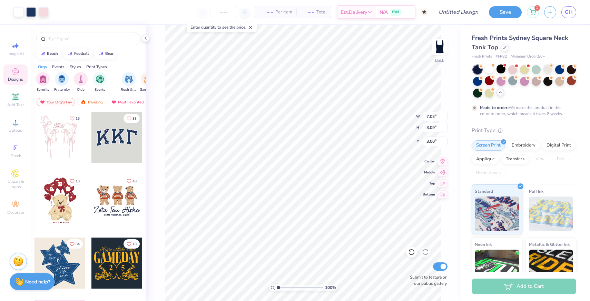
click at [30, 286] on div "Need help? Chat with us." at bounding box center [32, 281] width 45 height 17
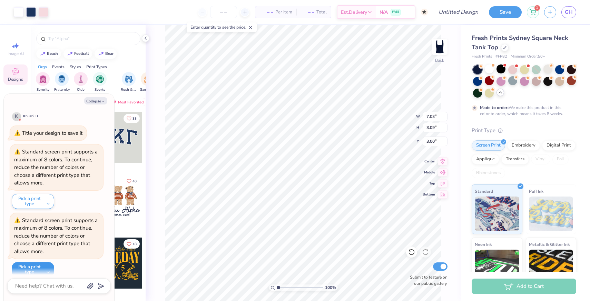
scroll to position [992, 0]
click at [50, 283] on textarea at bounding box center [50, 286] width 70 height 9
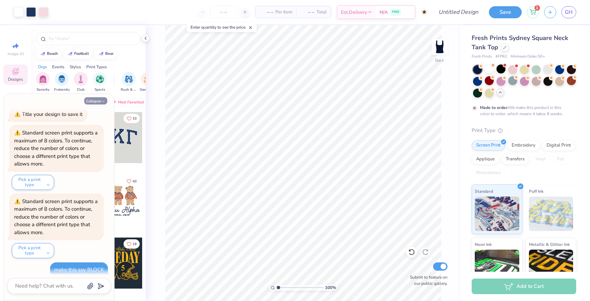
click at [96, 99] on button "Collapse" at bounding box center [95, 100] width 23 height 7
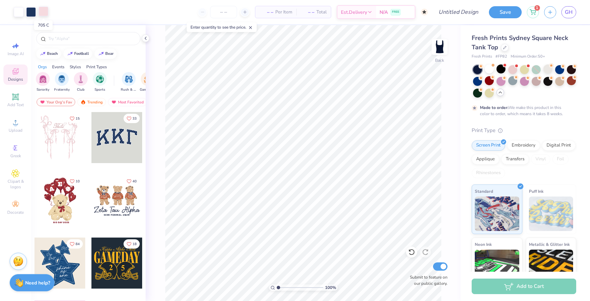
click at [44, 15] on div at bounding box center [44, 12] width 10 height 10
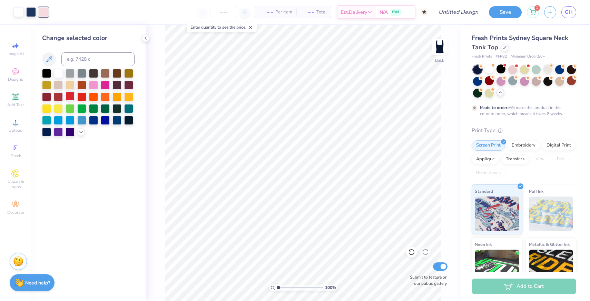
click at [71, 97] on div at bounding box center [70, 96] width 9 height 9
click at [130, 93] on div at bounding box center [128, 96] width 9 height 9
click at [79, 95] on div at bounding box center [81, 96] width 9 height 9
click at [33, 12] on div at bounding box center [31, 12] width 10 height 10
click at [129, 84] on div at bounding box center [128, 84] width 9 height 9
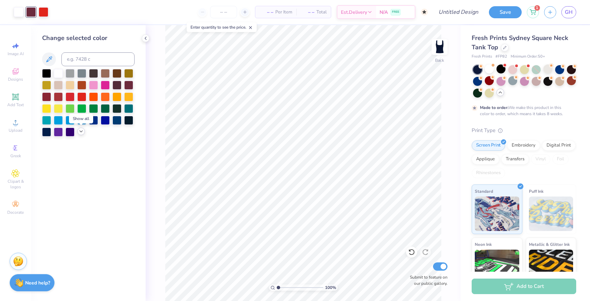
click at [80, 132] on icon at bounding box center [81, 132] width 6 height 6
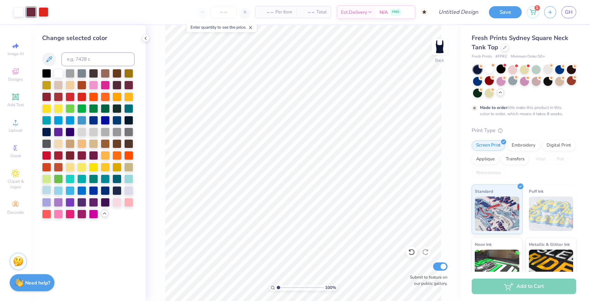
click at [48, 191] on div at bounding box center [46, 190] width 9 height 9
click at [19, 12] on div at bounding box center [19, 12] width 10 height 10
click at [58, 154] on div at bounding box center [58, 155] width 9 height 9
click at [47, 155] on div at bounding box center [46, 155] width 9 height 9
click at [82, 190] on div at bounding box center [81, 190] width 9 height 9
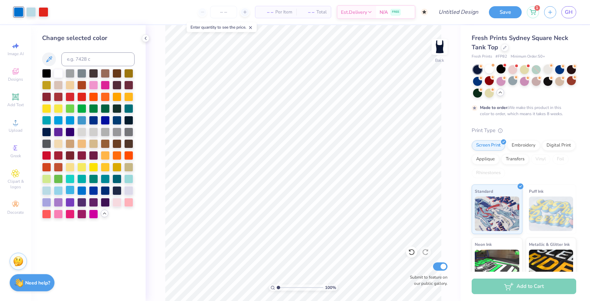
click at [73, 191] on div at bounding box center [70, 190] width 9 height 9
click at [118, 192] on div at bounding box center [117, 190] width 9 height 9
click at [42, 74] on div at bounding box center [46, 72] width 9 height 9
click at [56, 74] on div at bounding box center [58, 72] width 9 height 9
click at [43, 283] on strong "Need help?" at bounding box center [37, 282] width 25 height 7
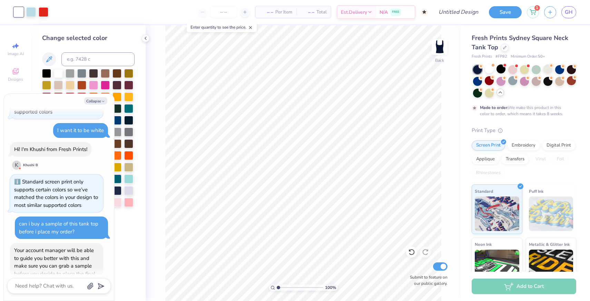
scroll to position [635, 0]
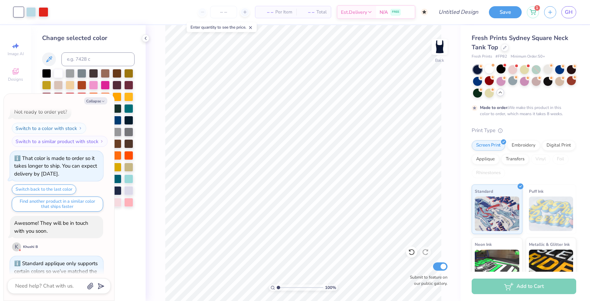
click at [125, 221] on div "Change selected color" at bounding box center [88, 163] width 115 height 276
click at [98, 102] on button "Collapse" at bounding box center [95, 100] width 23 height 7
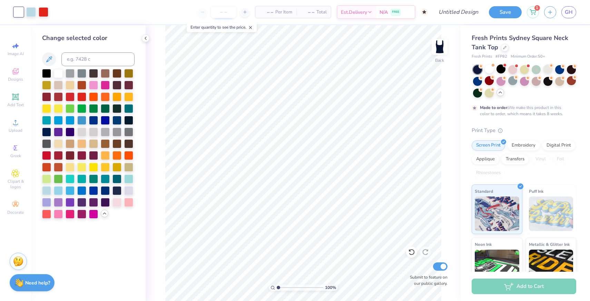
click at [225, 10] on input "number" at bounding box center [223, 12] width 27 height 12
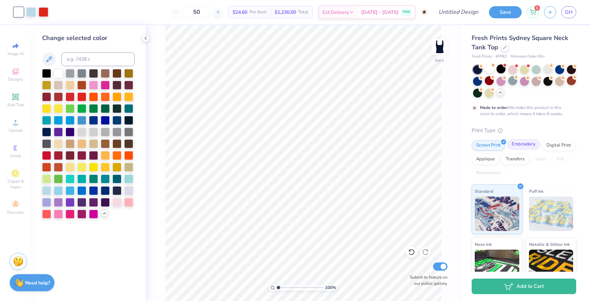
click at [521, 145] on div "Embroidery" at bounding box center [524, 144] width 33 height 10
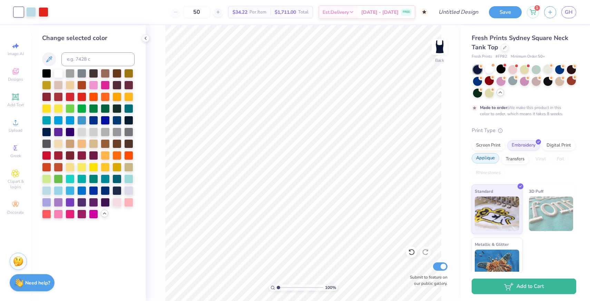
click at [486, 161] on div "Applique" at bounding box center [486, 158] width 28 height 10
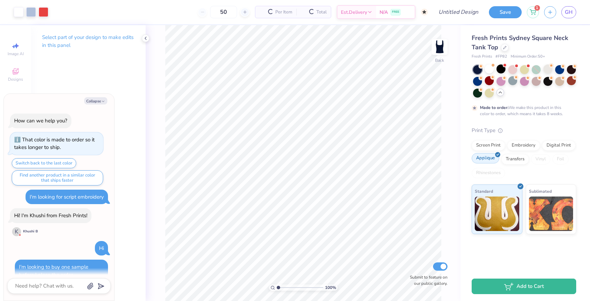
scroll to position [1086, 0]
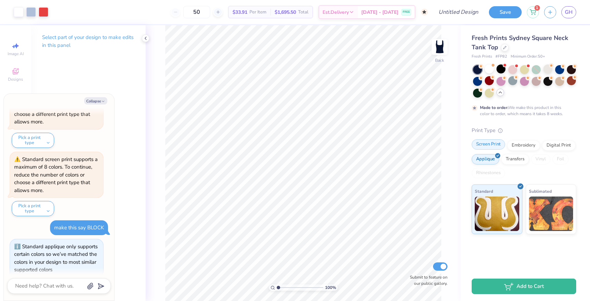
click at [489, 144] on div "Screen Print" at bounding box center [488, 144] width 33 height 10
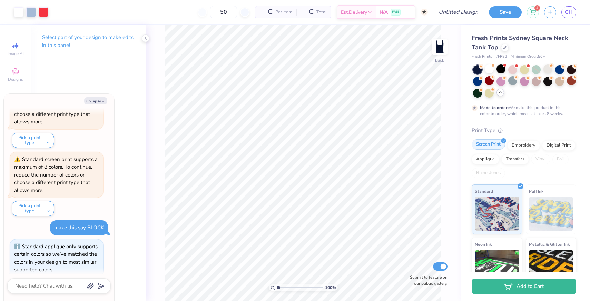
scroll to position [1128, 0]
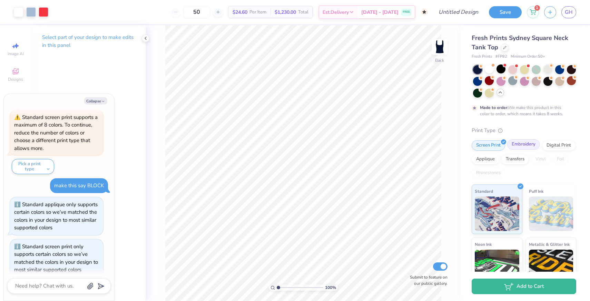
click at [518, 145] on div "Embroidery" at bounding box center [524, 144] width 33 height 10
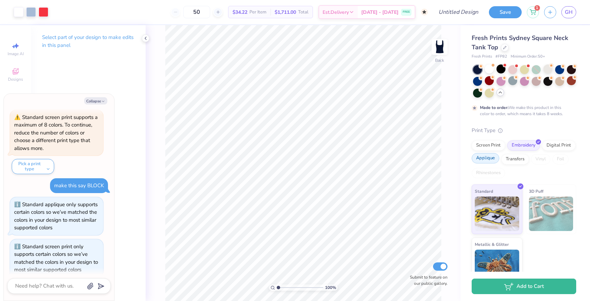
click at [486, 163] on div "Applique" at bounding box center [486, 158] width 28 height 10
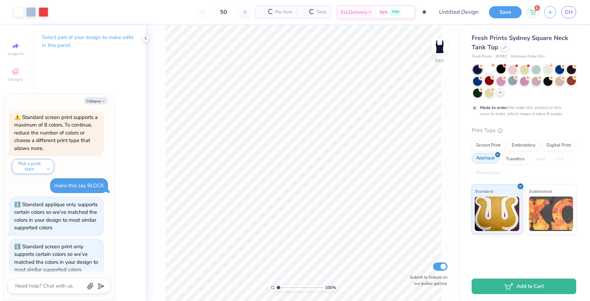
scroll to position [1170, 0]
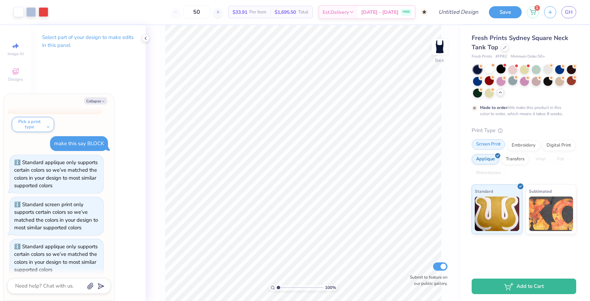
click at [488, 146] on div "Screen Print" at bounding box center [488, 144] width 33 height 10
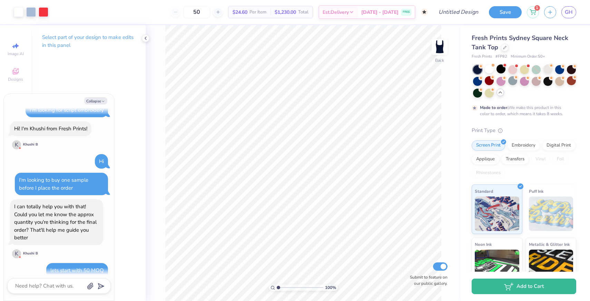
scroll to position [0, 0]
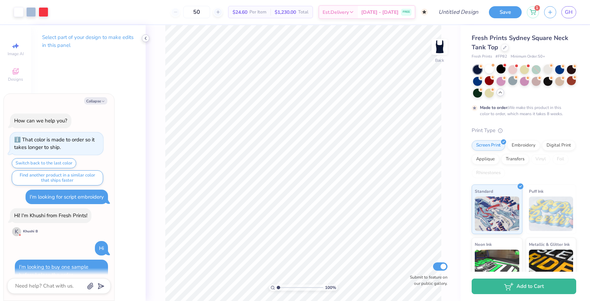
click at [145, 39] on icon at bounding box center [146, 39] width 6 height 6
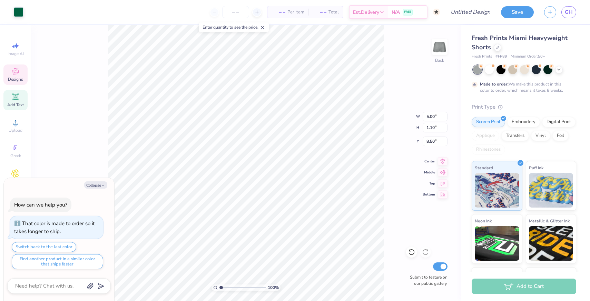
click at [22, 96] on div "Add Text" at bounding box center [15, 100] width 24 height 20
type textarea "x"
type input "3.15"
type input "0.91"
type input "4.79"
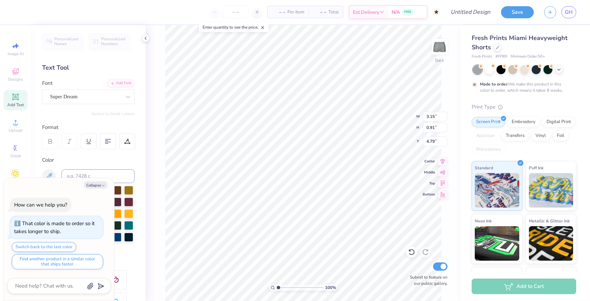
type textarea "x"
type input "5.00"
type input "1.10"
type input "8.50"
type textarea "x"
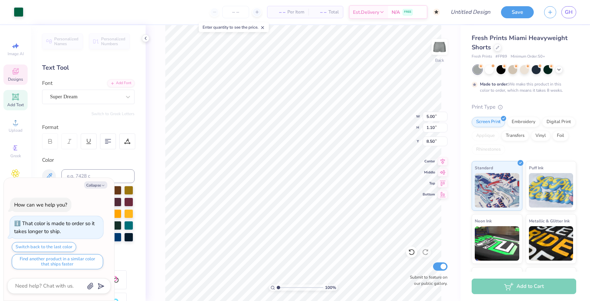
type input "3.15"
type input "0.91"
type input "4.79"
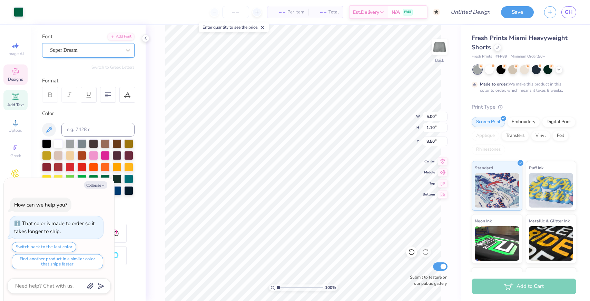
scroll to position [100, 0]
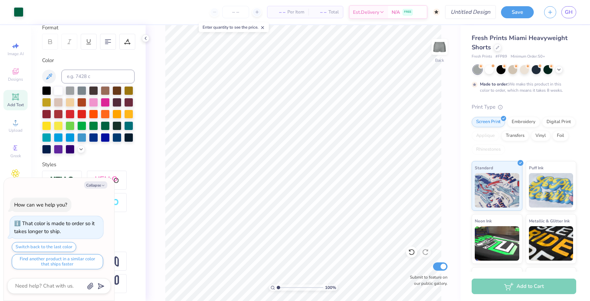
type textarea "x"
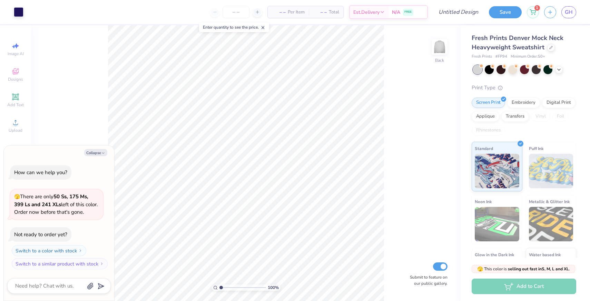
type textarea "x"
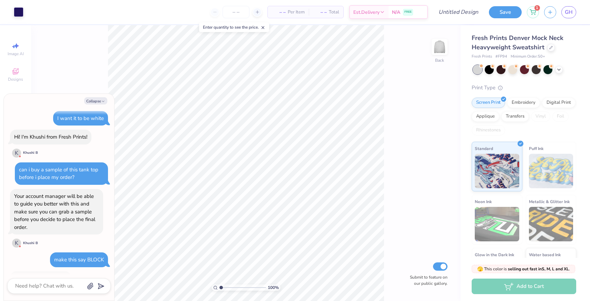
scroll to position [419, 0]
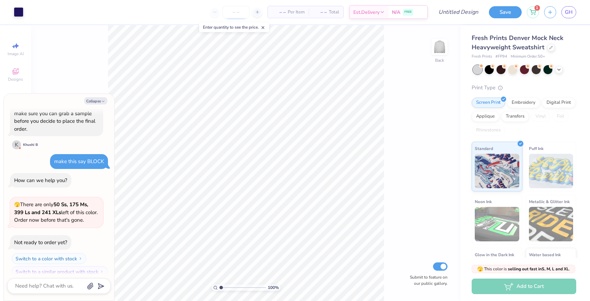
click at [234, 10] on input "number" at bounding box center [236, 12] width 27 height 12
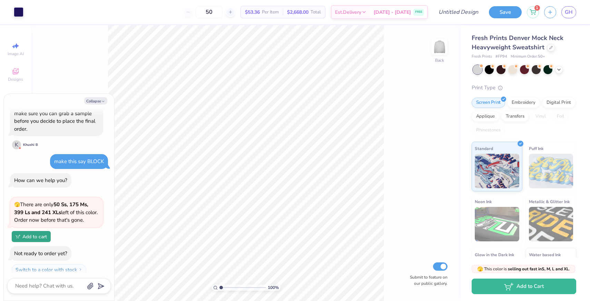
type input "5"
type input "100"
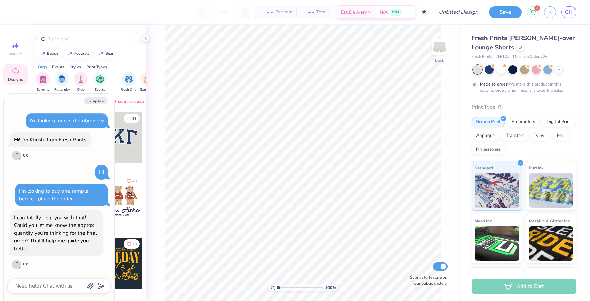
scroll to position [386, 0]
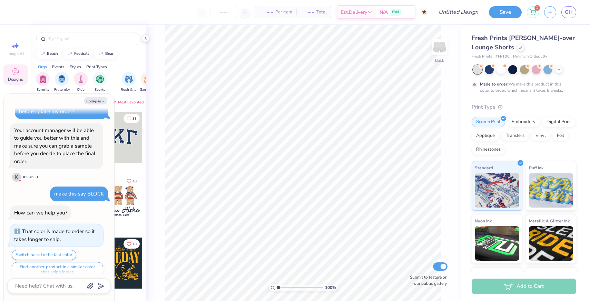
click at [127, 148] on div at bounding box center [116, 137] width 51 height 51
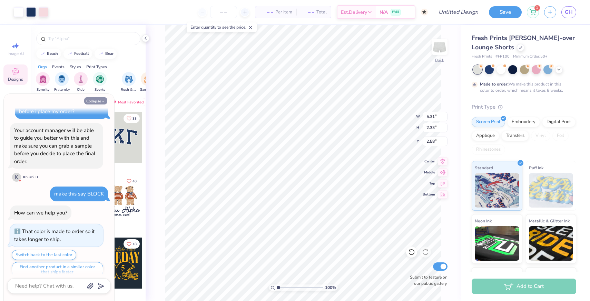
click at [96, 104] on button "Collapse" at bounding box center [95, 100] width 23 height 7
type textarea "x"
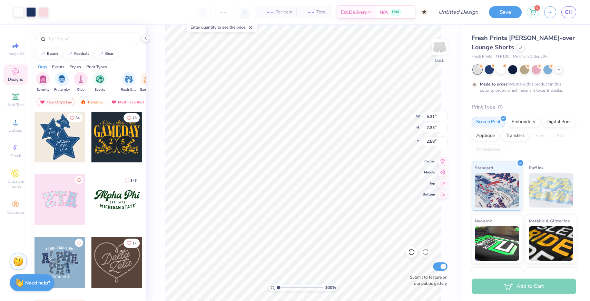
scroll to position [129, 0]
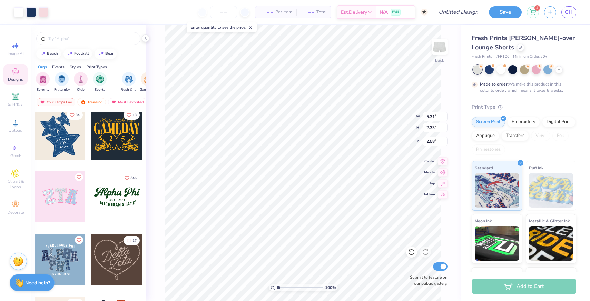
click at [61, 143] on div at bounding box center [60, 134] width 51 height 51
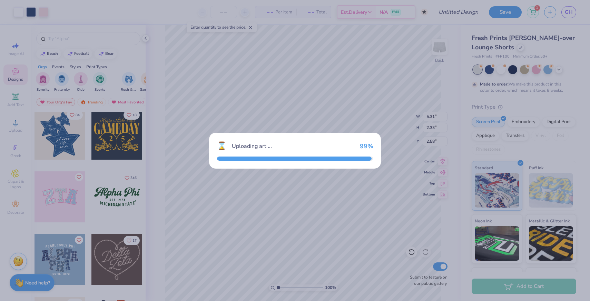
type input "4.93"
type input "5.76"
type input "0.87"
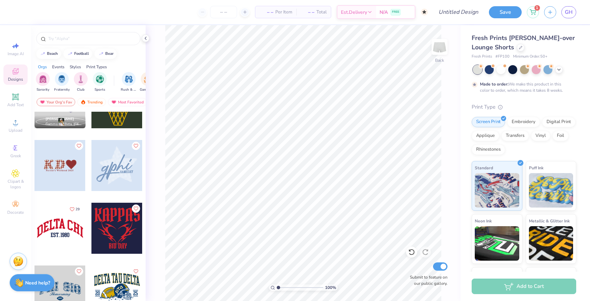
scroll to position [538, 0]
click at [64, 164] on div at bounding box center [60, 164] width 51 height 51
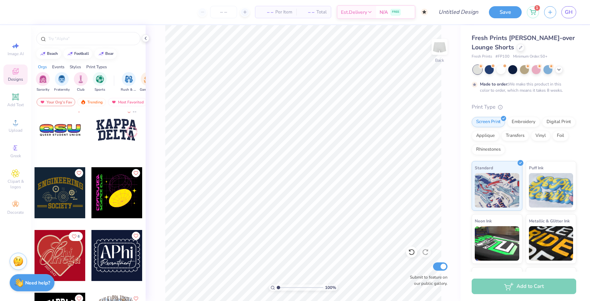
scroll to position [3291, 0]
